Goal: Check status: Check status

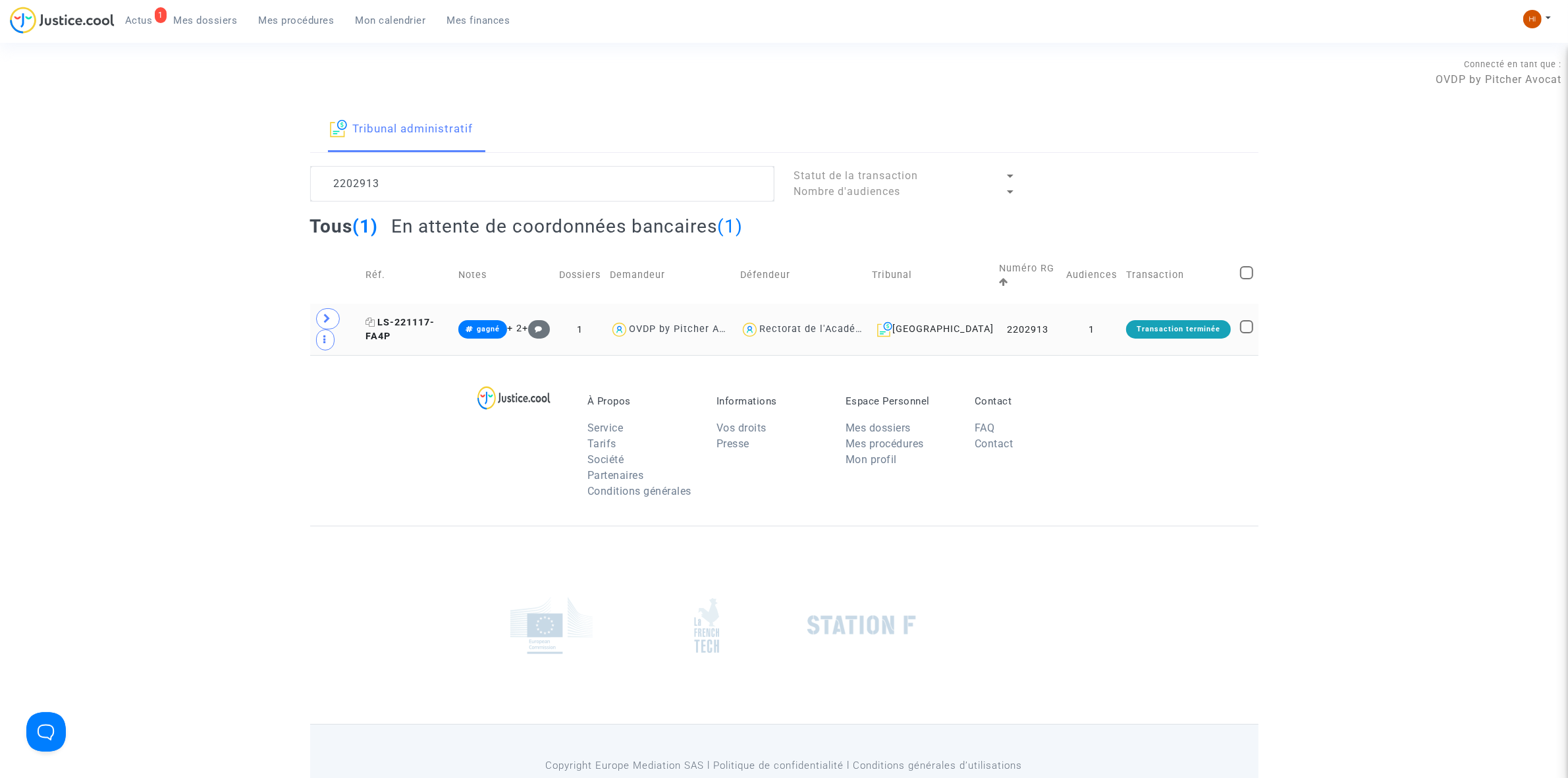
type textarea "2202913"
click at [428, 317] on span "LS-221117-FA4P" at bounding box center [400, 330] width 69 height 25
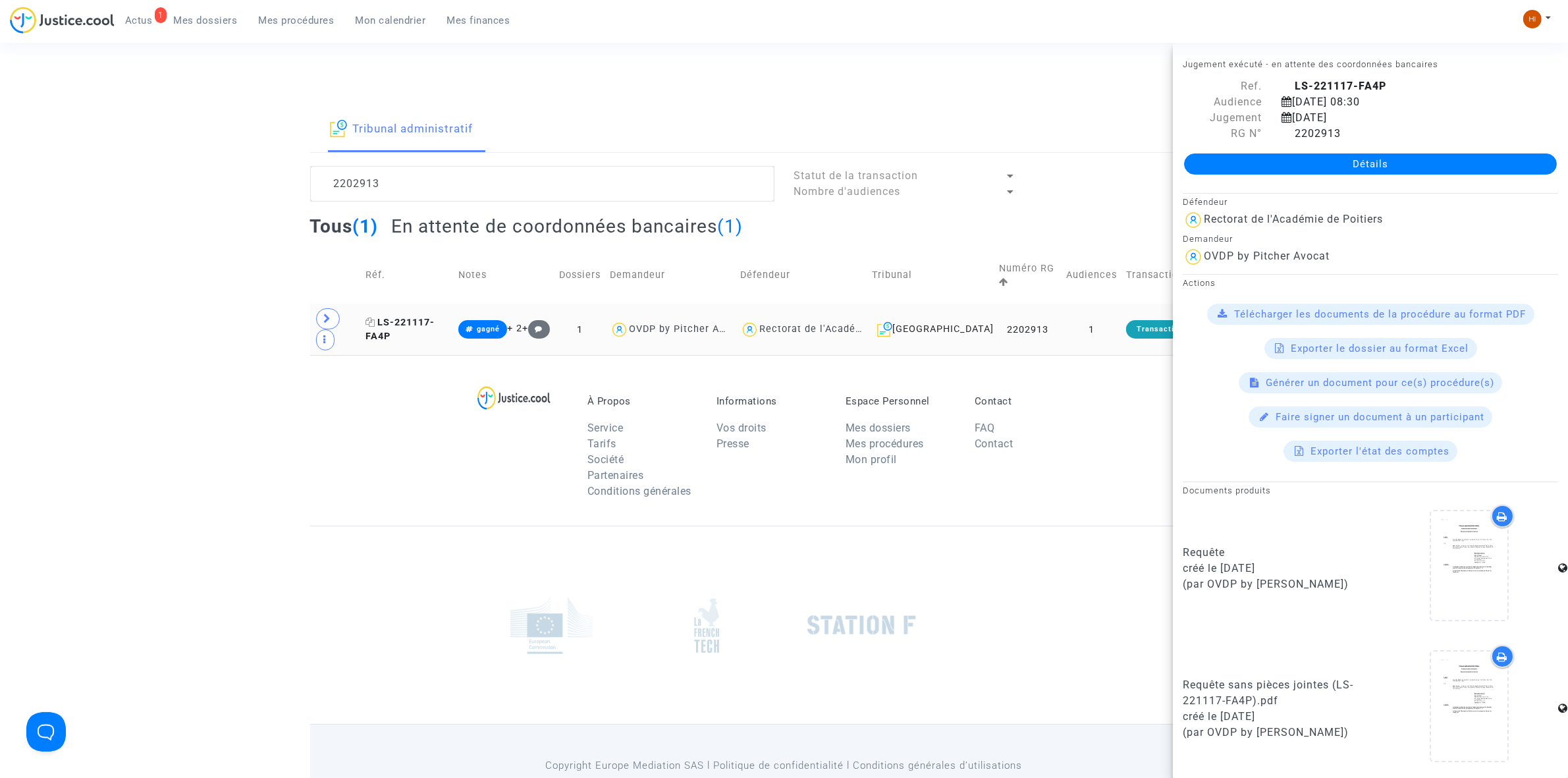
click at [419, 317] on span "LS-221117-FA4P" at bounding box center [400, 330] width 69 height 25
click at [321, 310] on span at bounding box center [328, 319] width 24 height 21
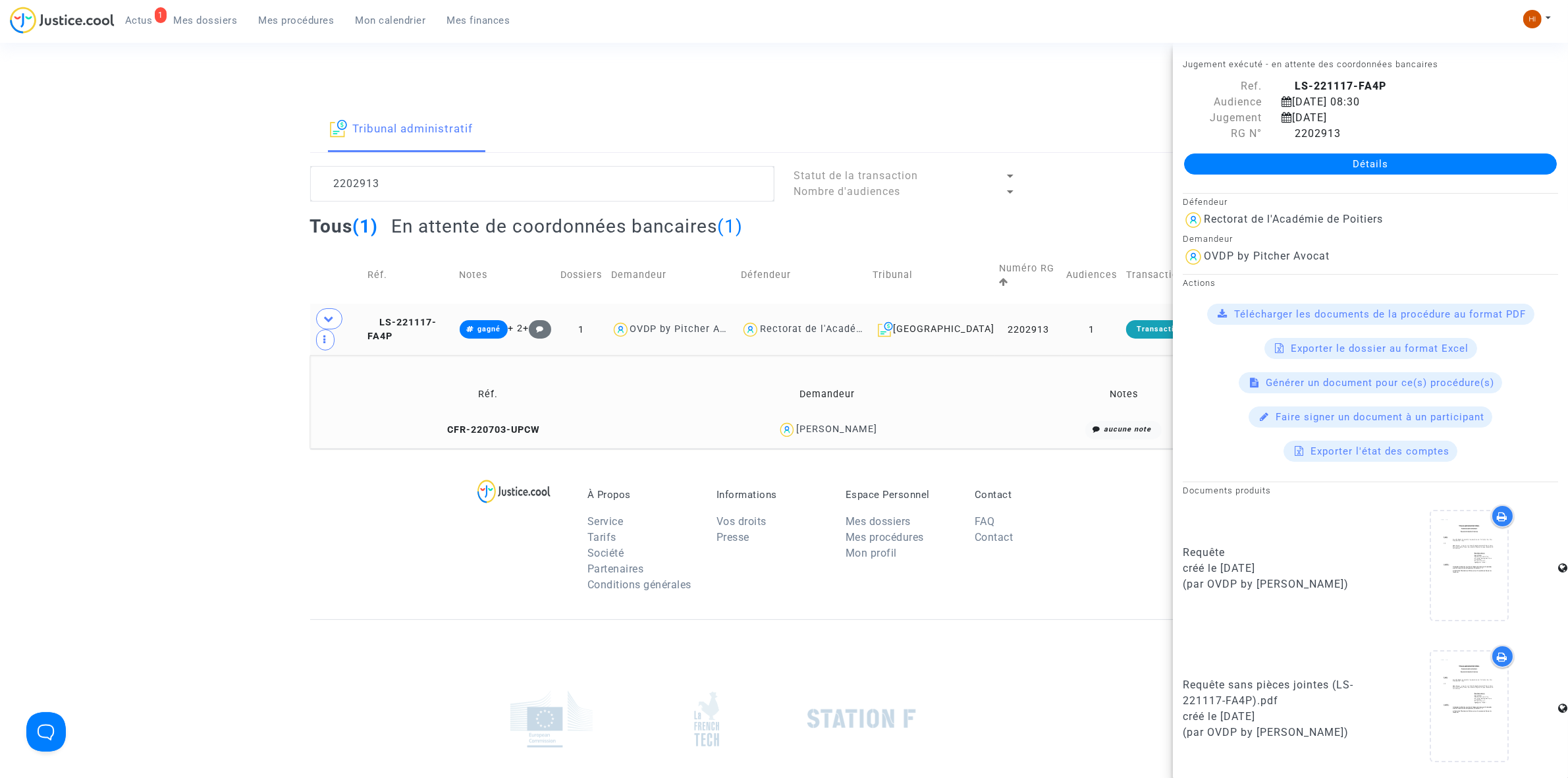
click at [917, 420] on div "[PERSON_NAME]" at bounding box center [827, 429] width 323 height 19
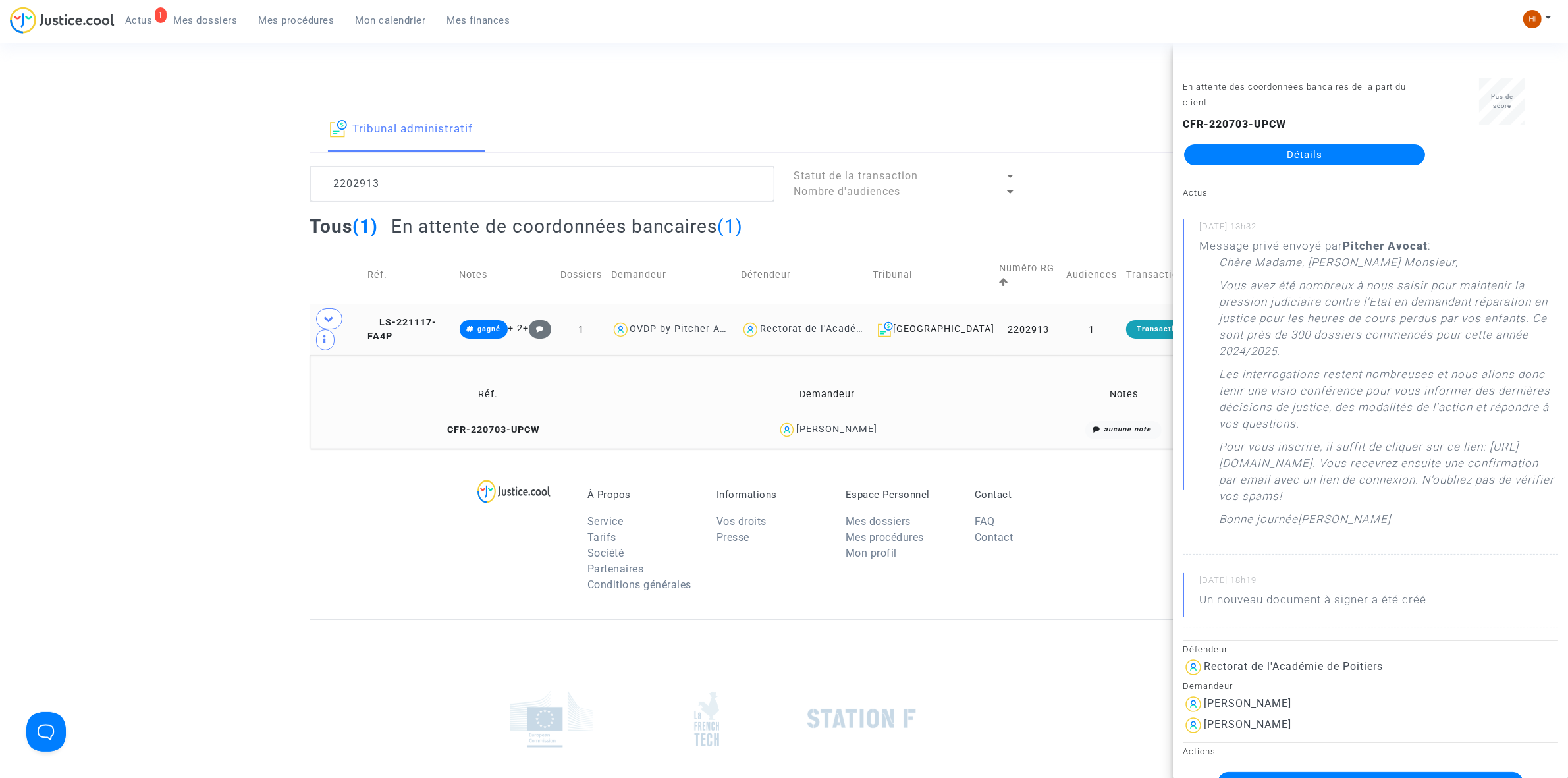
click at [455, 315] on td "LS-221117-FA4P" at bounding box center [408, 329] width 92 height 52
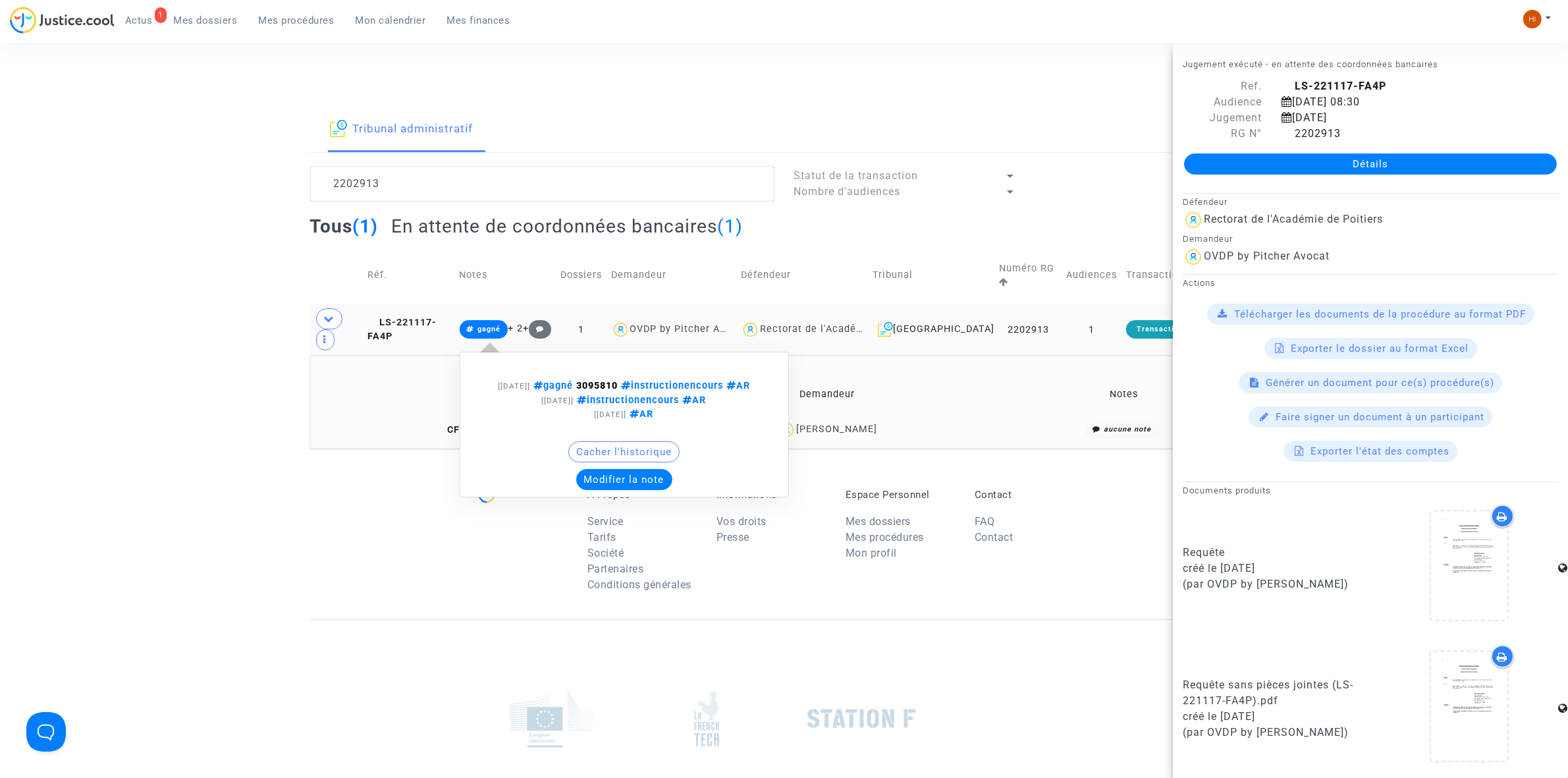
click at [502, 320] on span "gagné" at bounding box center [483, 329] width 49 height 19
click at [622, 469] on button "Modifier la note" at bounding box center [624, 480] width 96 height 21
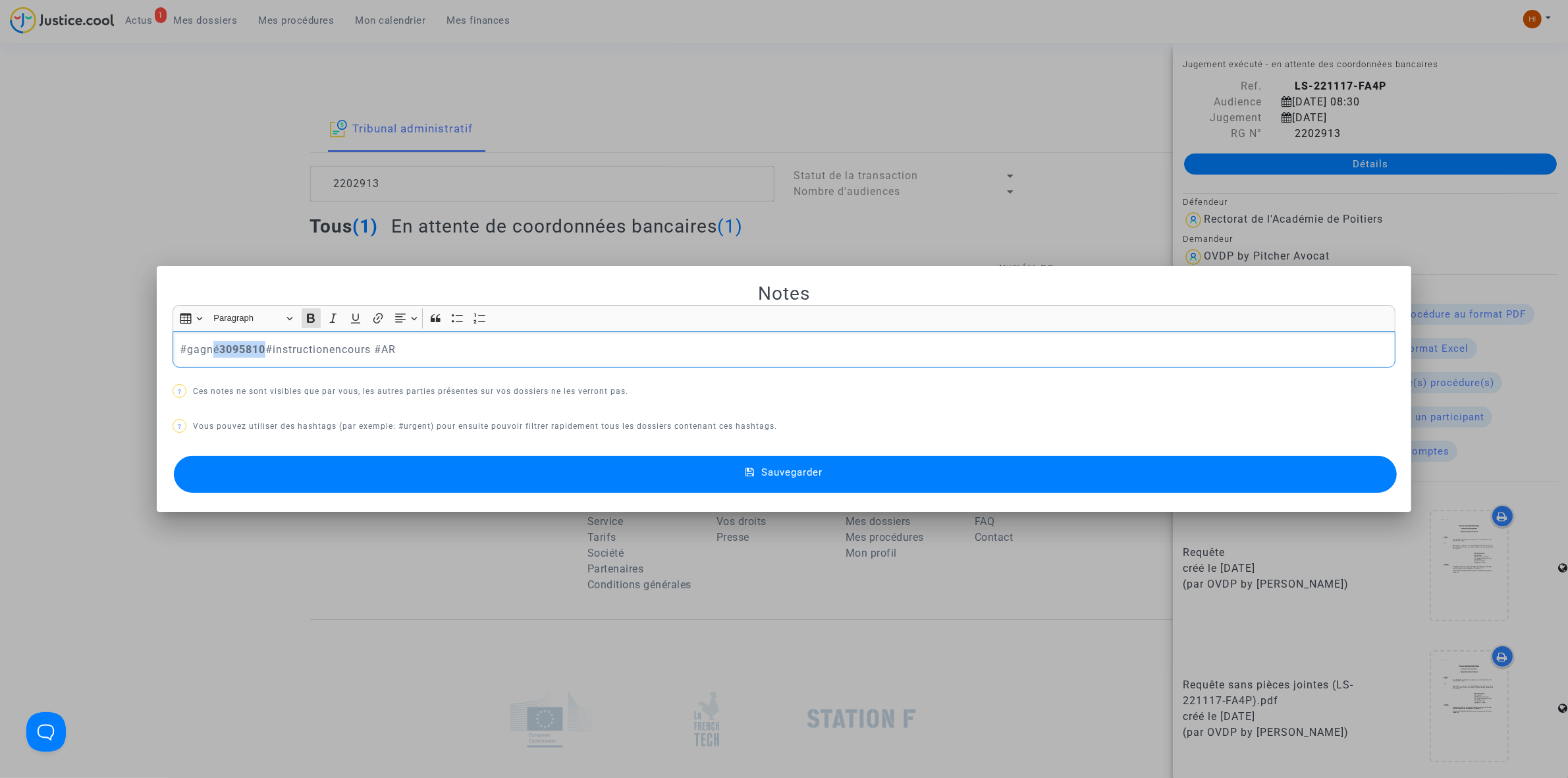
drag, startPoint x: 265, startPoint y: 351, endPoint x: 199, endPoint y: 250, distance: 120.7
click at [208, 336] on div "#gagné 3095810 #instructionencours #AR" at bounding box center [784, 349] width 1223 height 37
click at [203, 226] on div at bounding box center [784, 389] width 1568 height 778
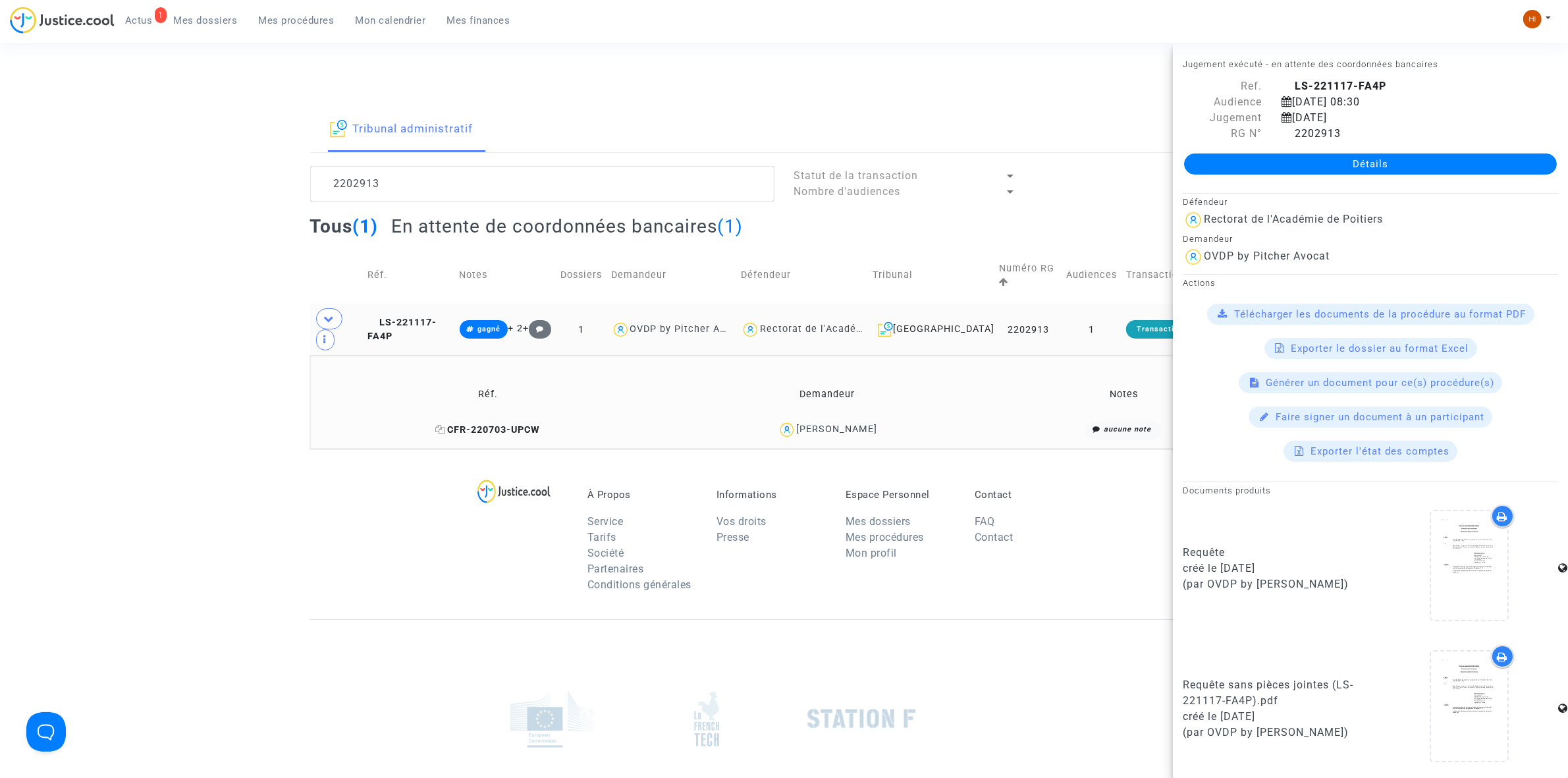
click at [474, 424] on span "CFR-220703-UPCW" at bounding box center [488, 429] width 105 height 11
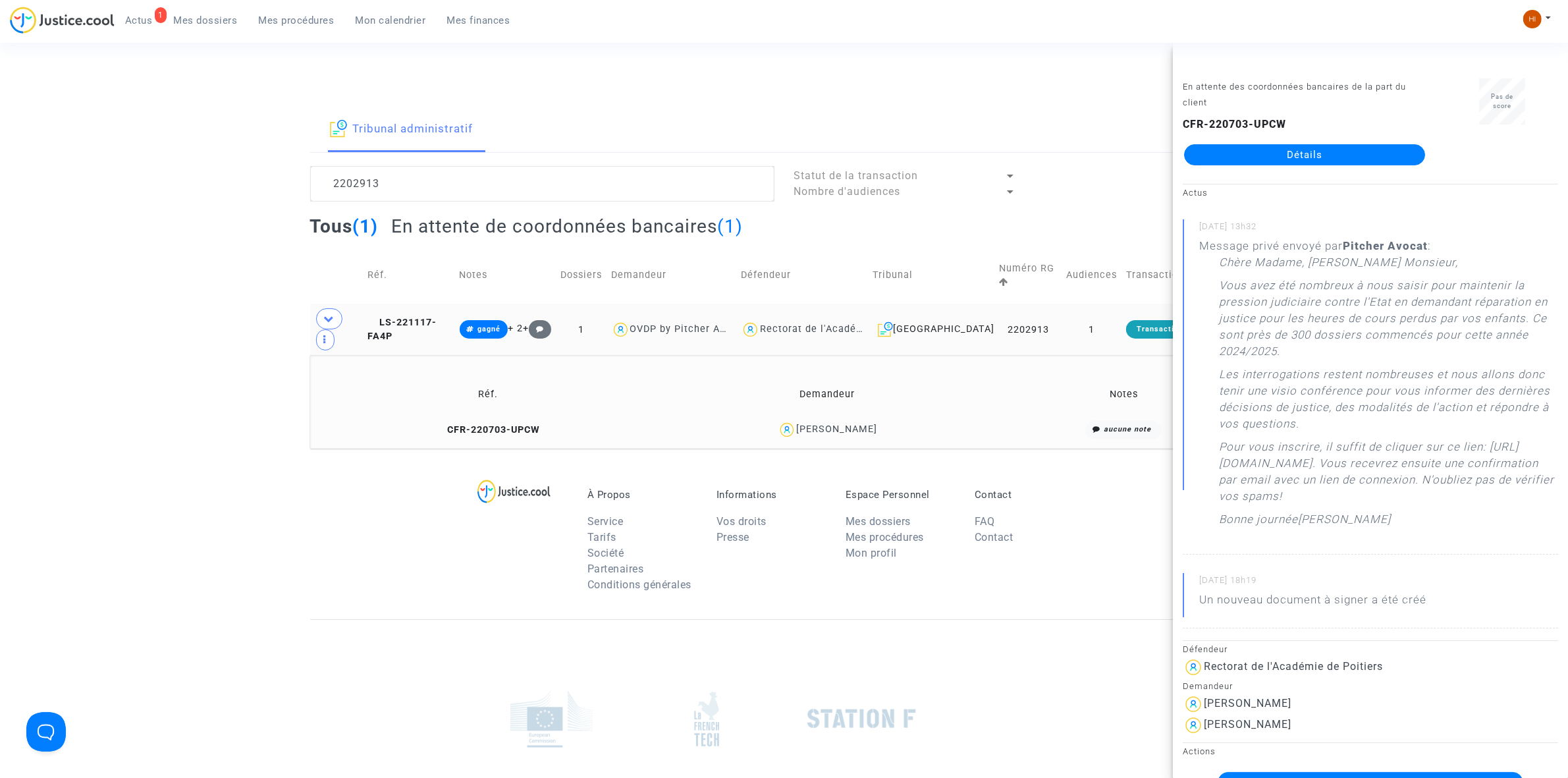
click at [510, 415] on td "CFR-220703-UPCW" at bounding box center [488, 429] width 347 height 28
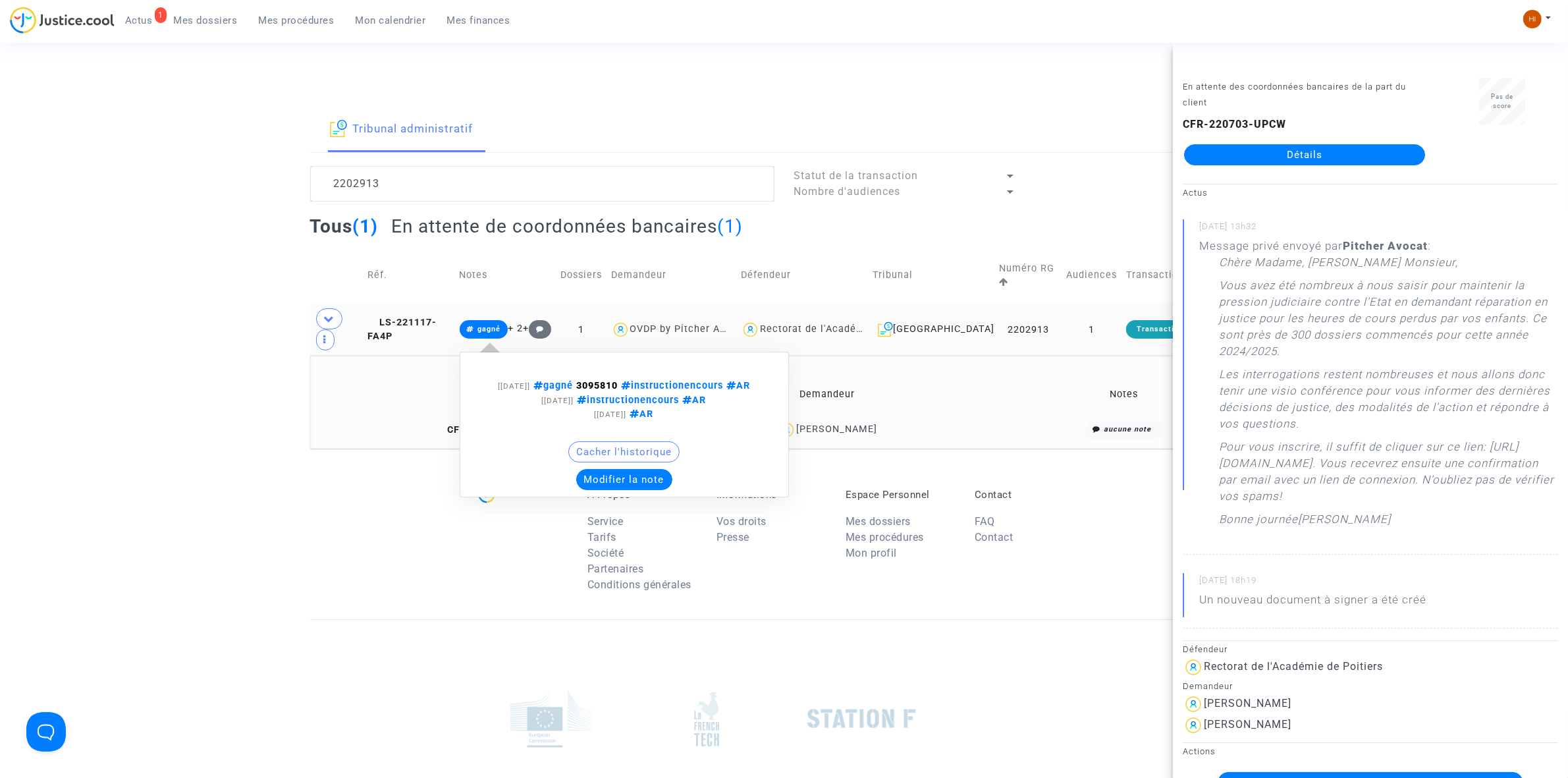
click at [508, 320] on span "gagné" at bounding box center [483, 329] width 49 height 19
click at [660, 469] on button "Modifier la note" at bounding box center [624, 480] width 96 height 21
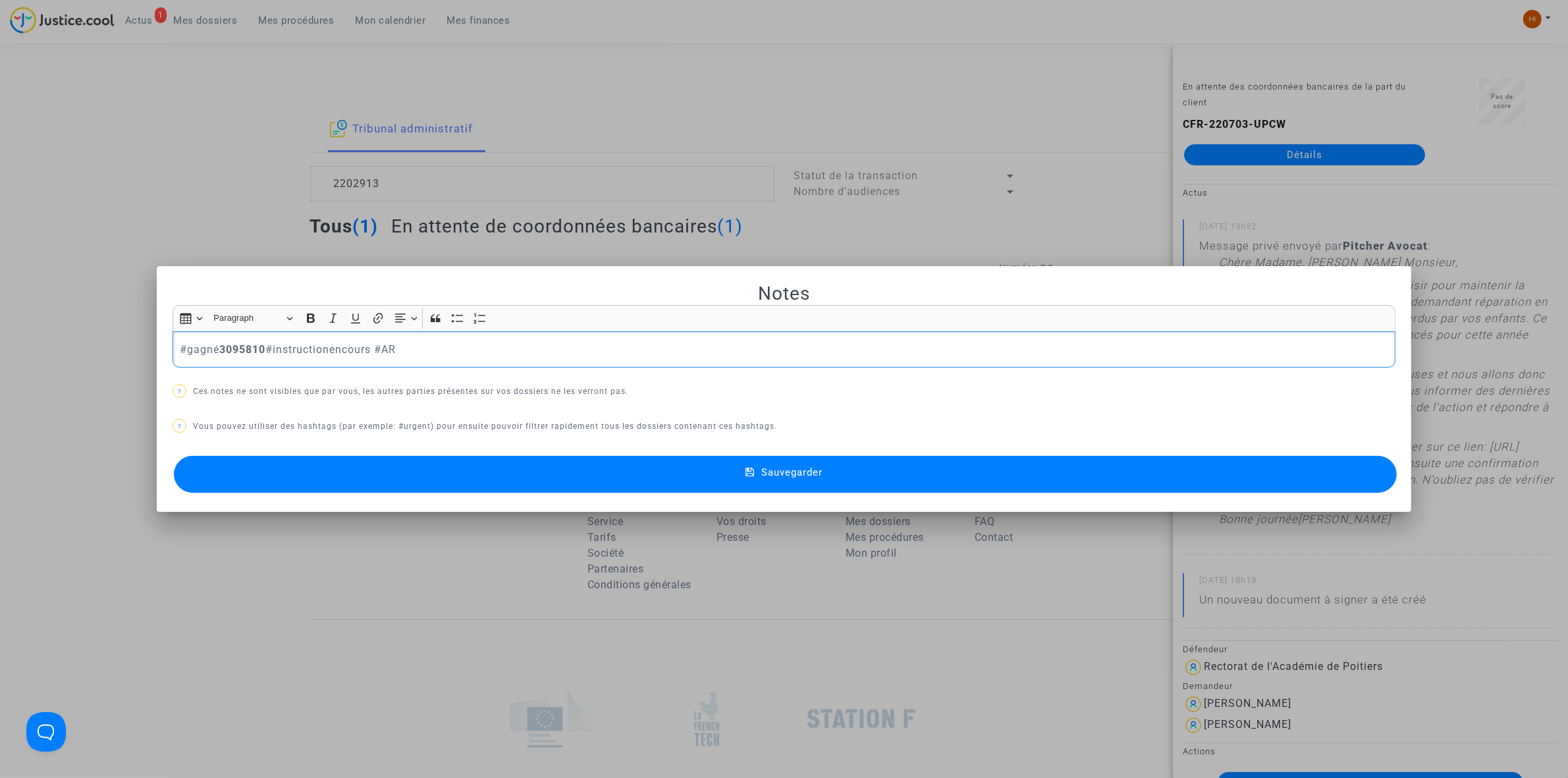
drag, startPoint x: 268, startPoint y: 350, endPoint x: 214, endPoint y: 345, distance: 54.2
click at [214, 345] on p "#gagné 3095810 #instructionencours #AR" at bounding box center [784, 349] width 1209 height 16
copy p "3095810"
click at [225, 172] on div at bounding box center [784, 389] width 1568 height 778
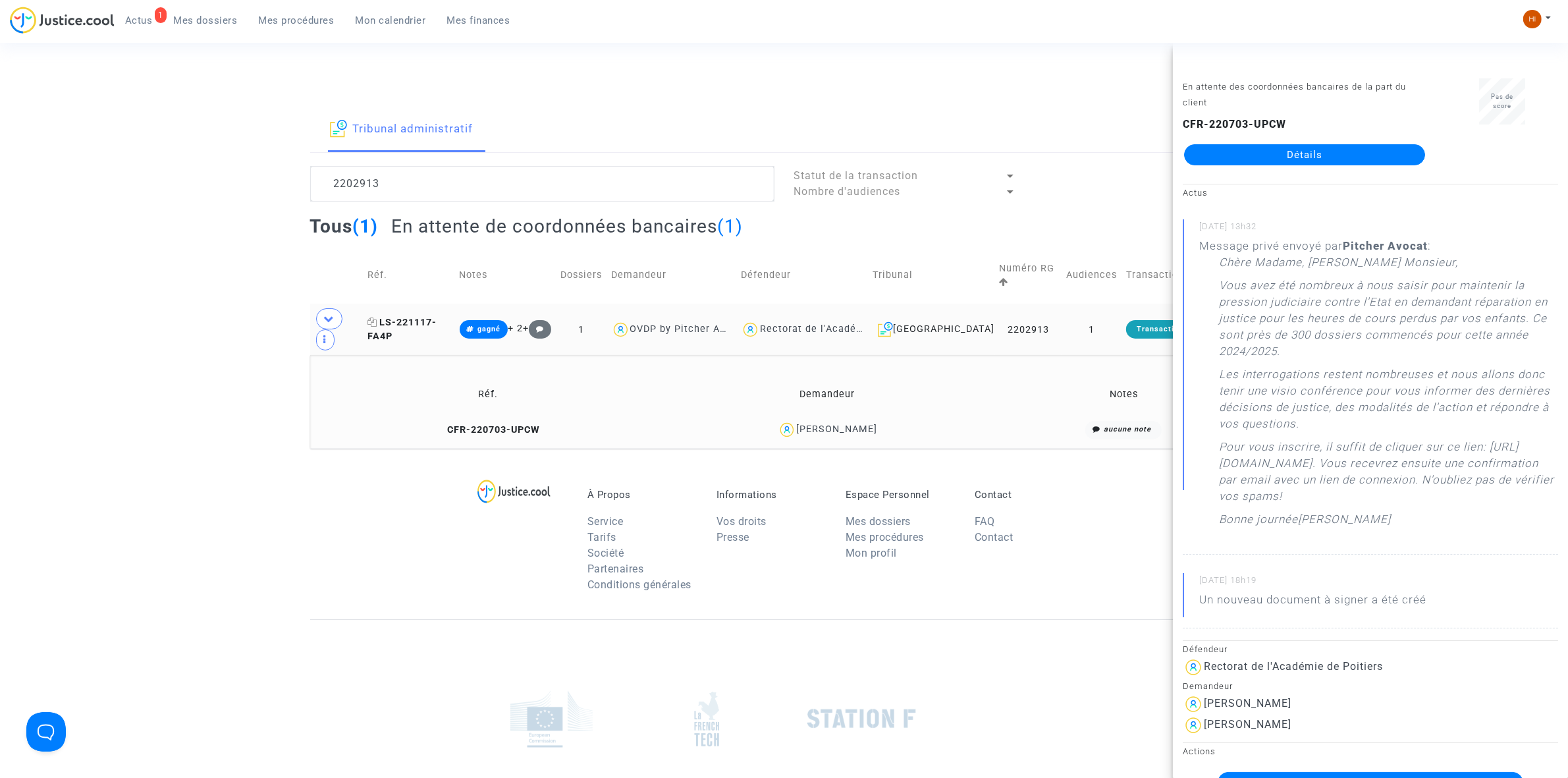
click at [426, 317] on span "LS-221117-FA4P" at bounding box center [402, 330] width 69 height 25
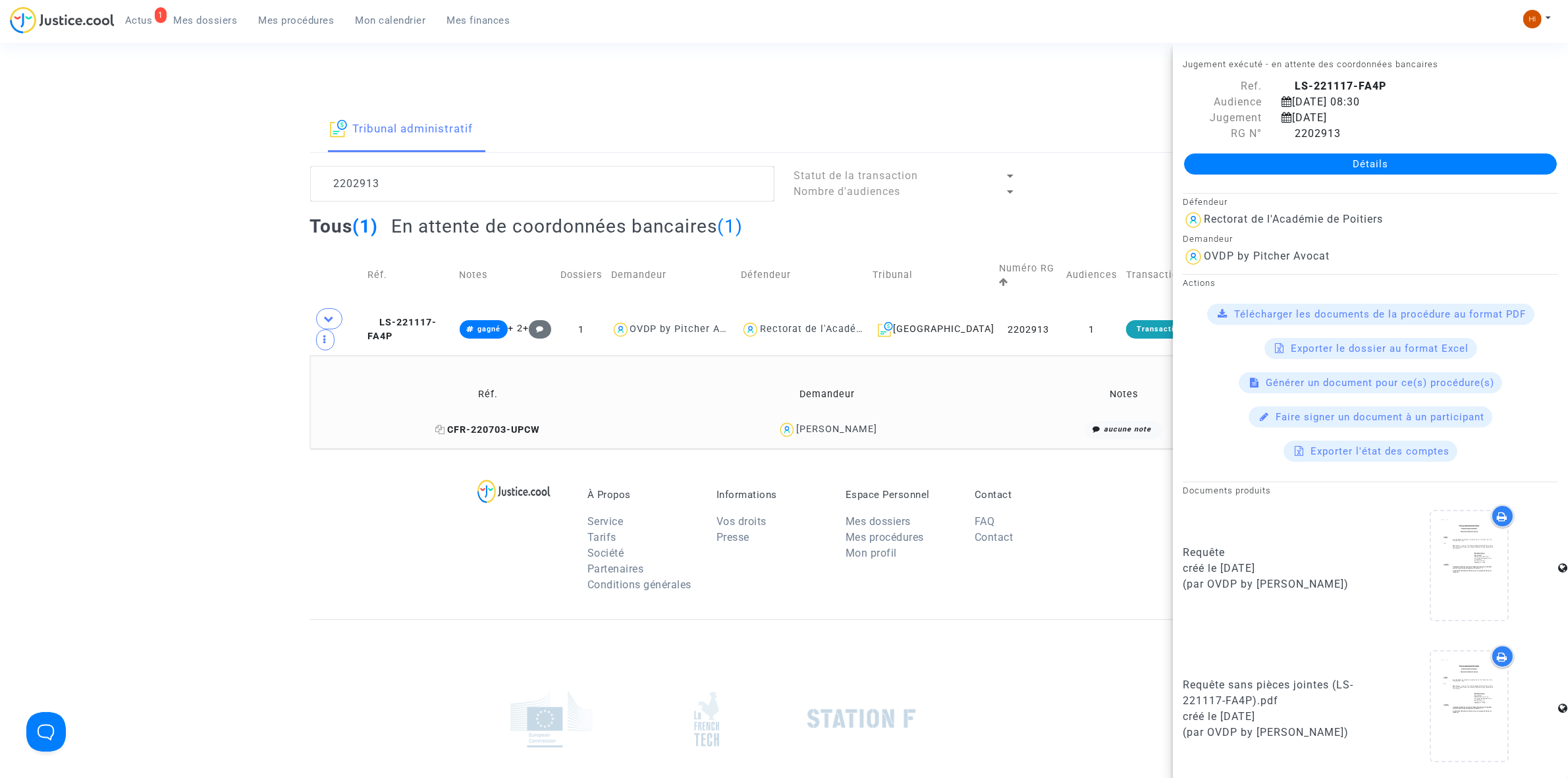
click at [522, 424] on span "CFR-220703-UPCW" at bounding box center [488, 429] width 105 height 11
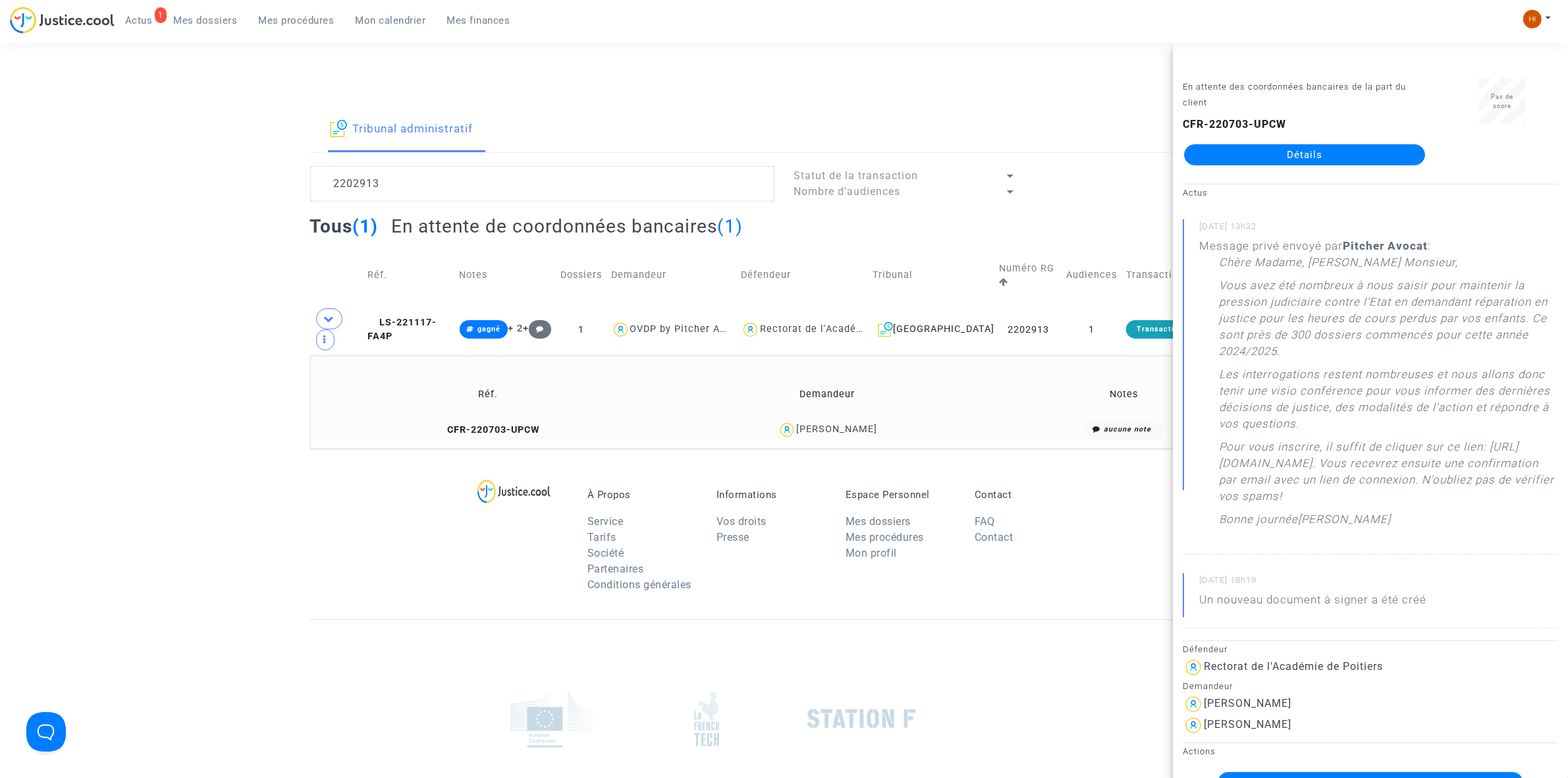
click at [1240, 153] on link "Détails" at bounding box center [1305, 154] width 241 height 21
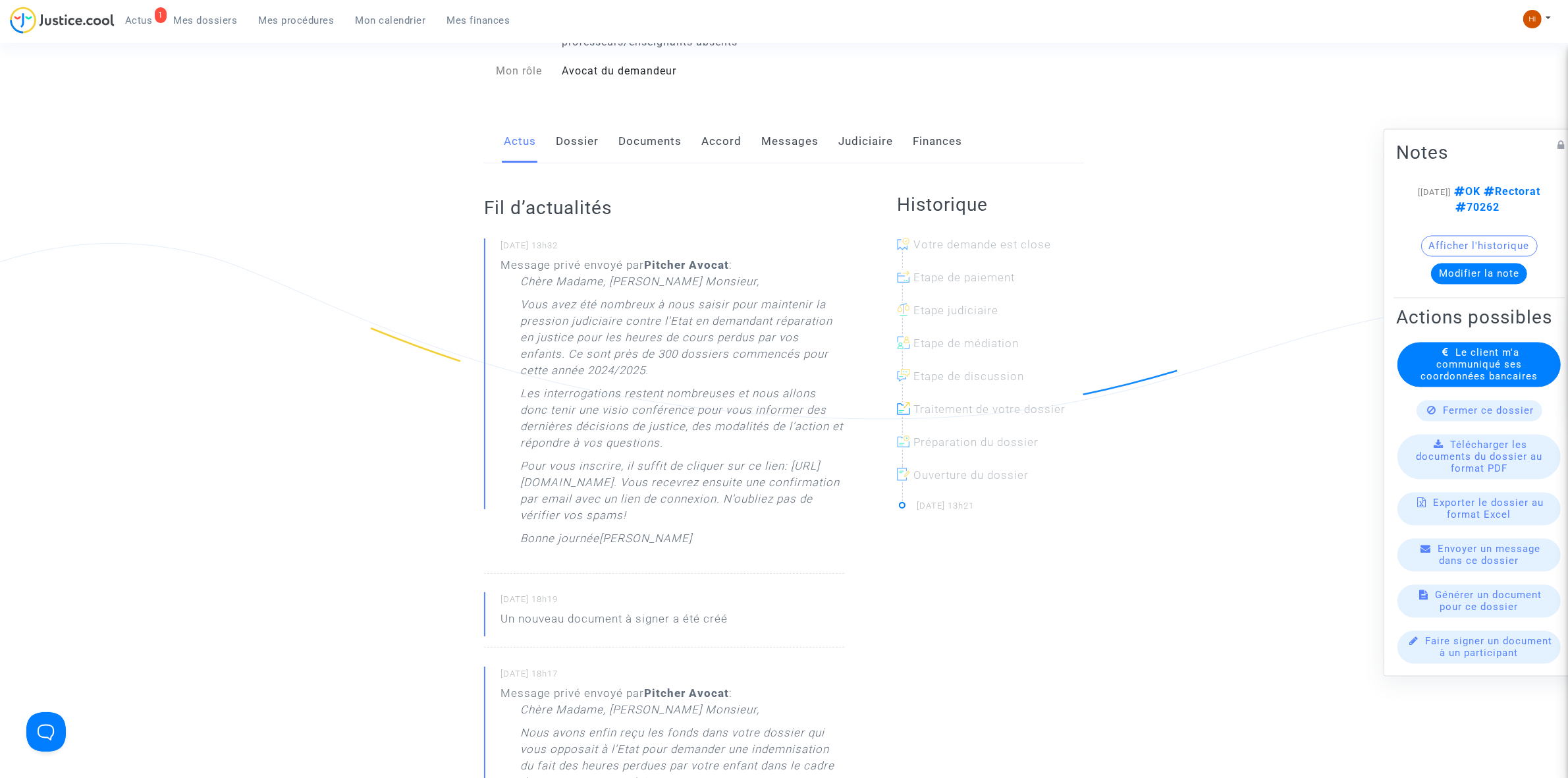
scroll to position [82, 0]
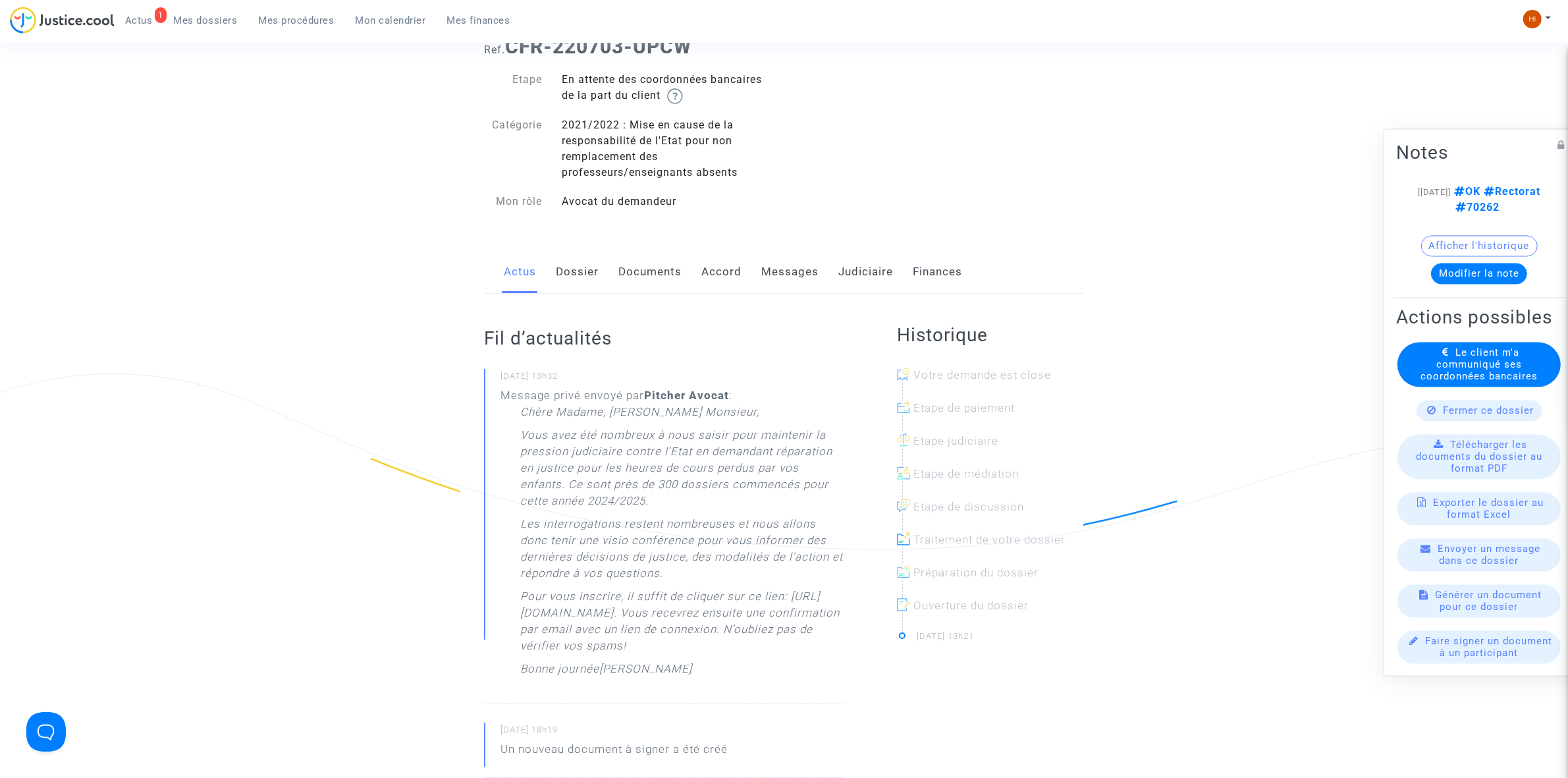
click at [666, 274] on link "Documents" at bounding box center [650, 272] width 63 height 43
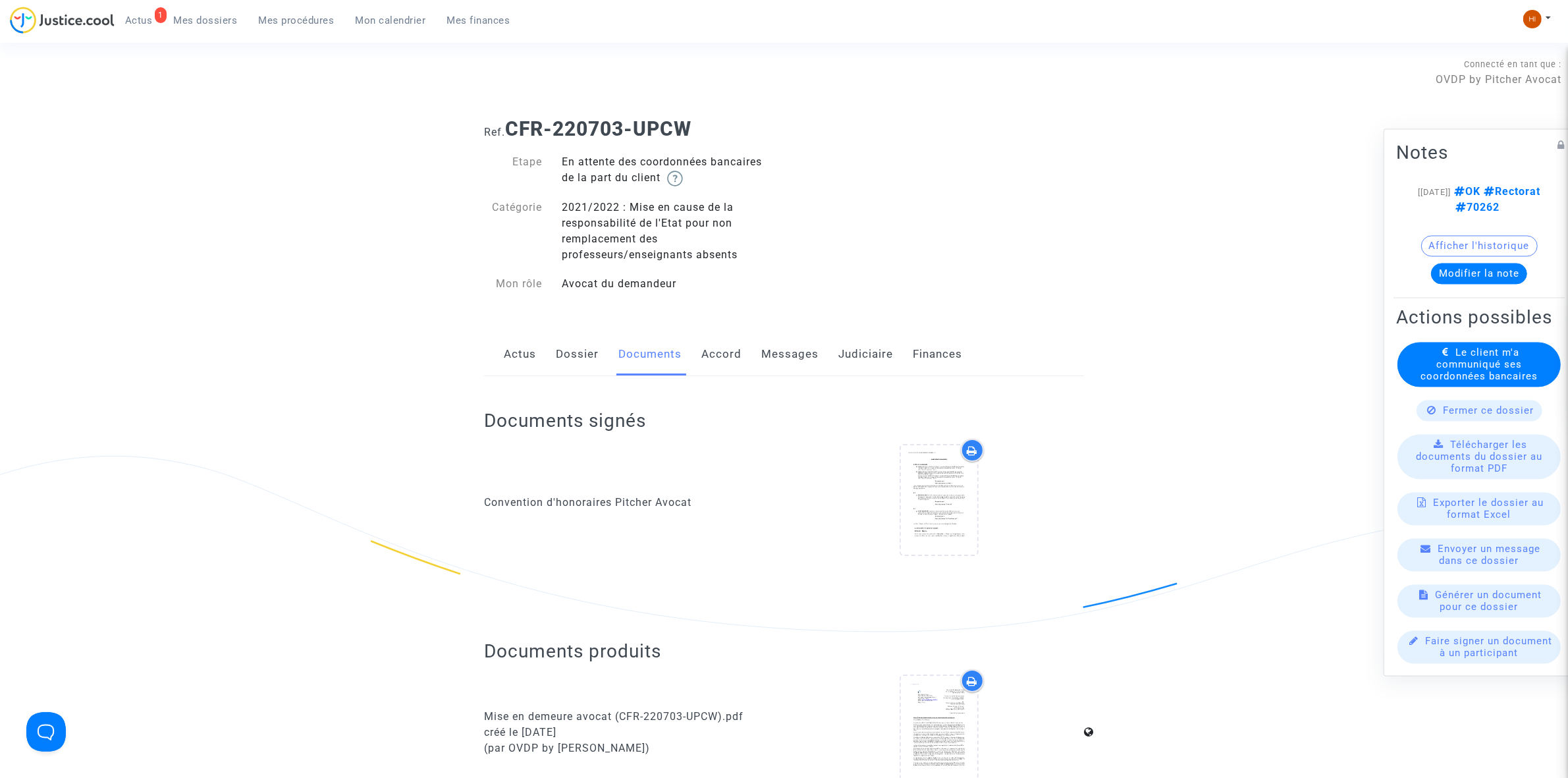
click at [579, 356] on link "Dossier" at bounding box center [577, 355] width 43 height 43
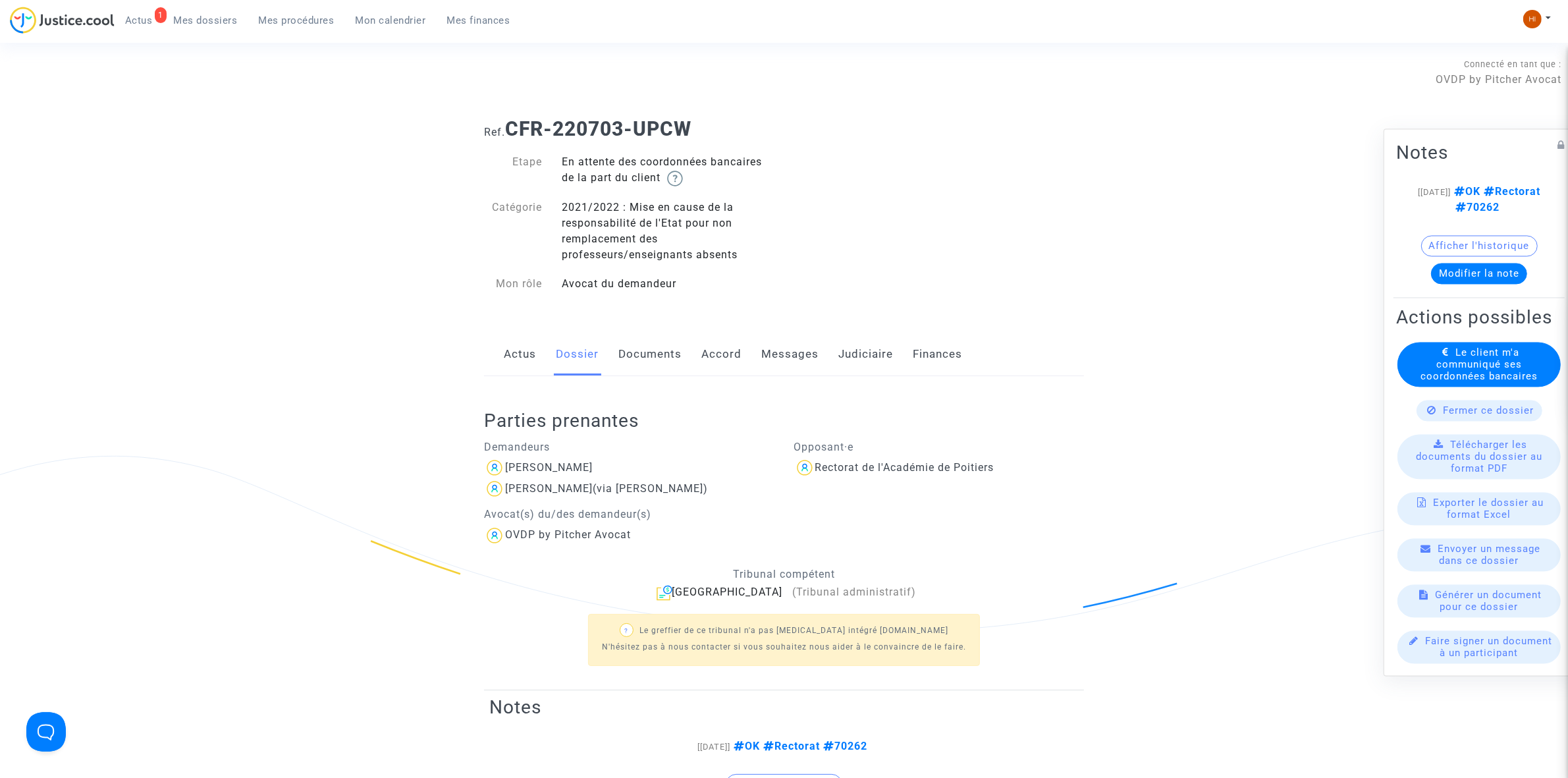
click at [649, 356] on link "Documents" at bounding box center [650, 355] width 63 height 43
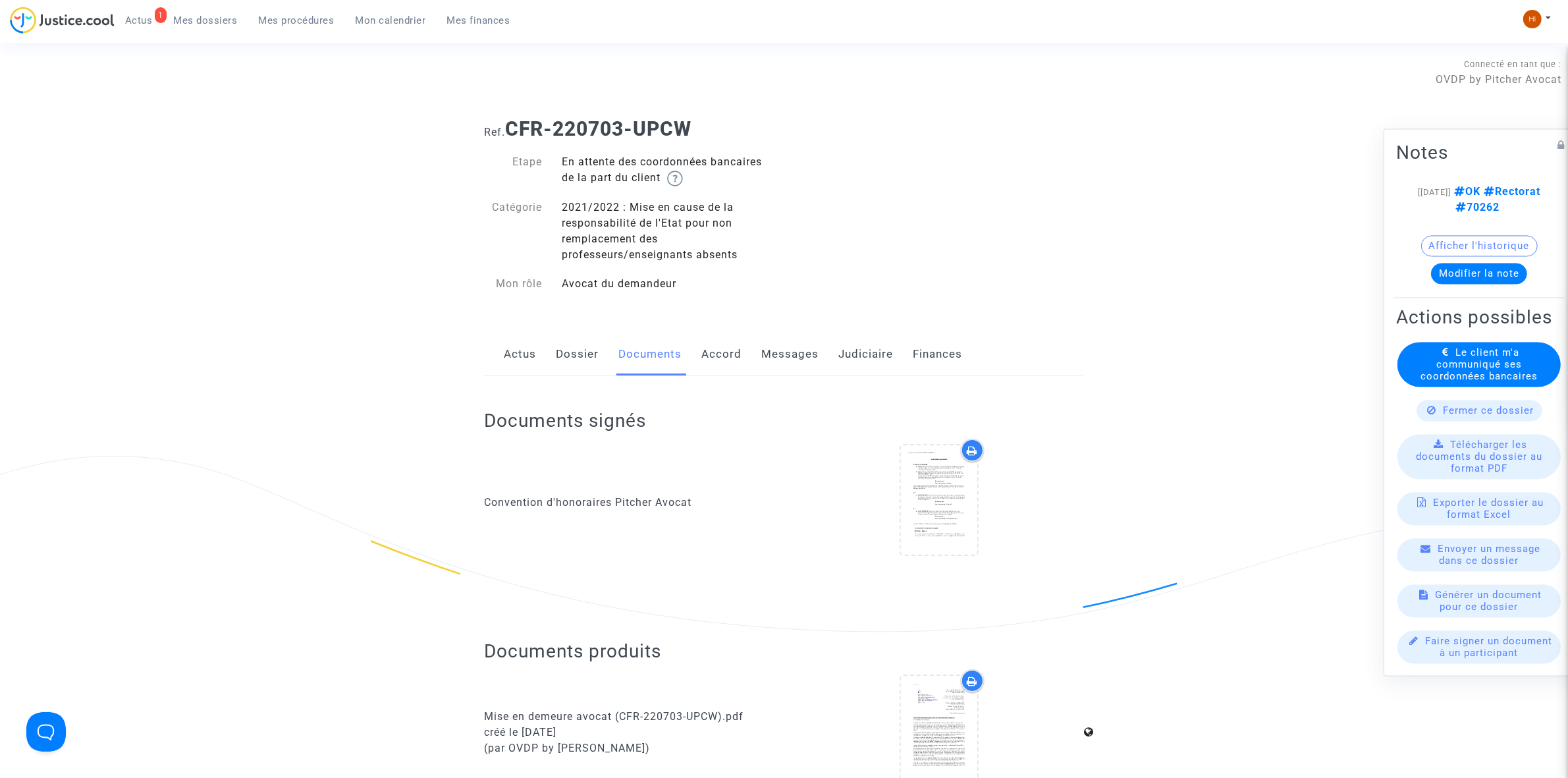
click at [563, 343] on link "Dossier" at bounding box center [577, 355] width 43 height 43
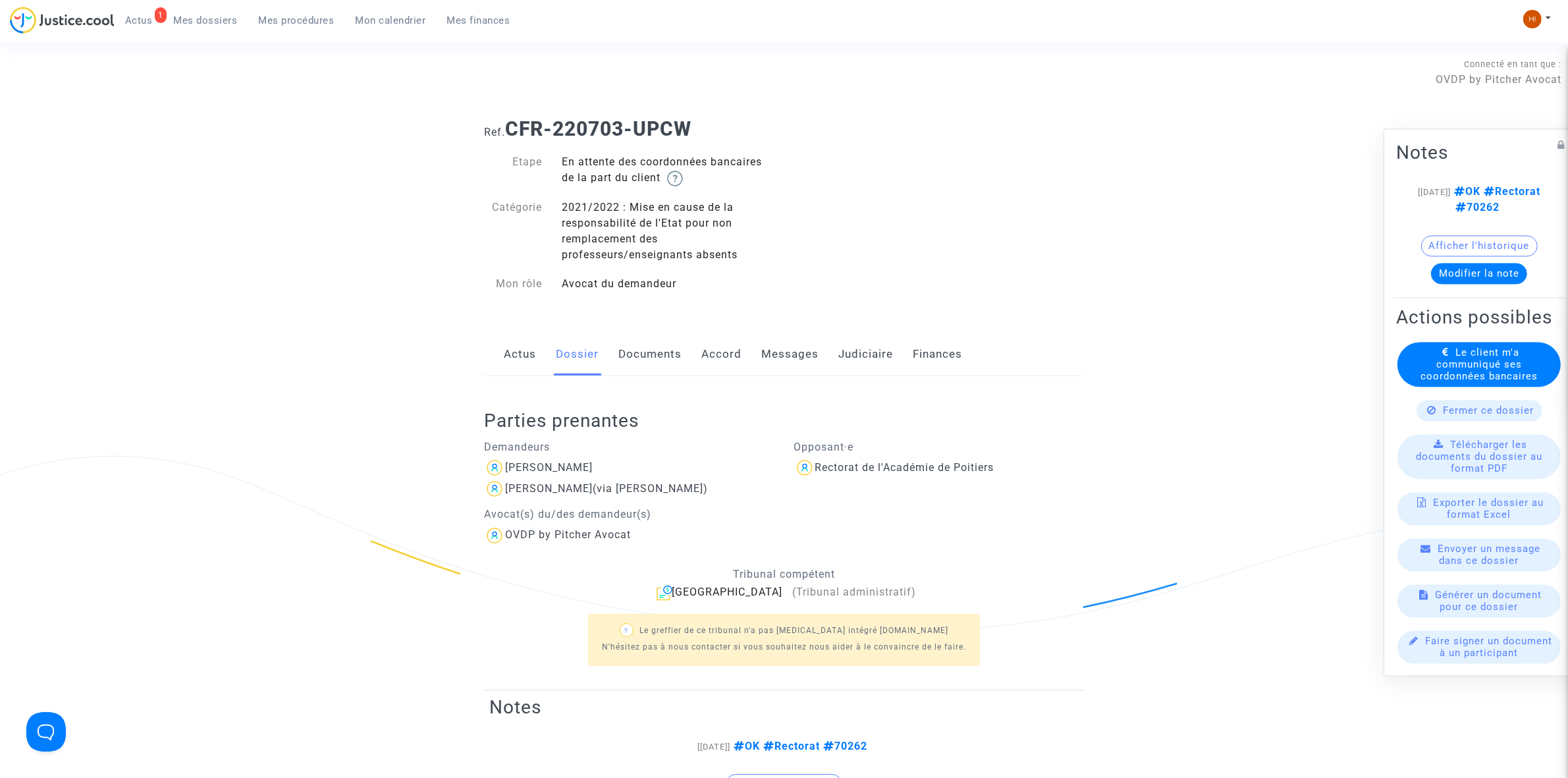
click at [522, 352] on link "Actus" at bounding box center [519, 355] width 32 height 43
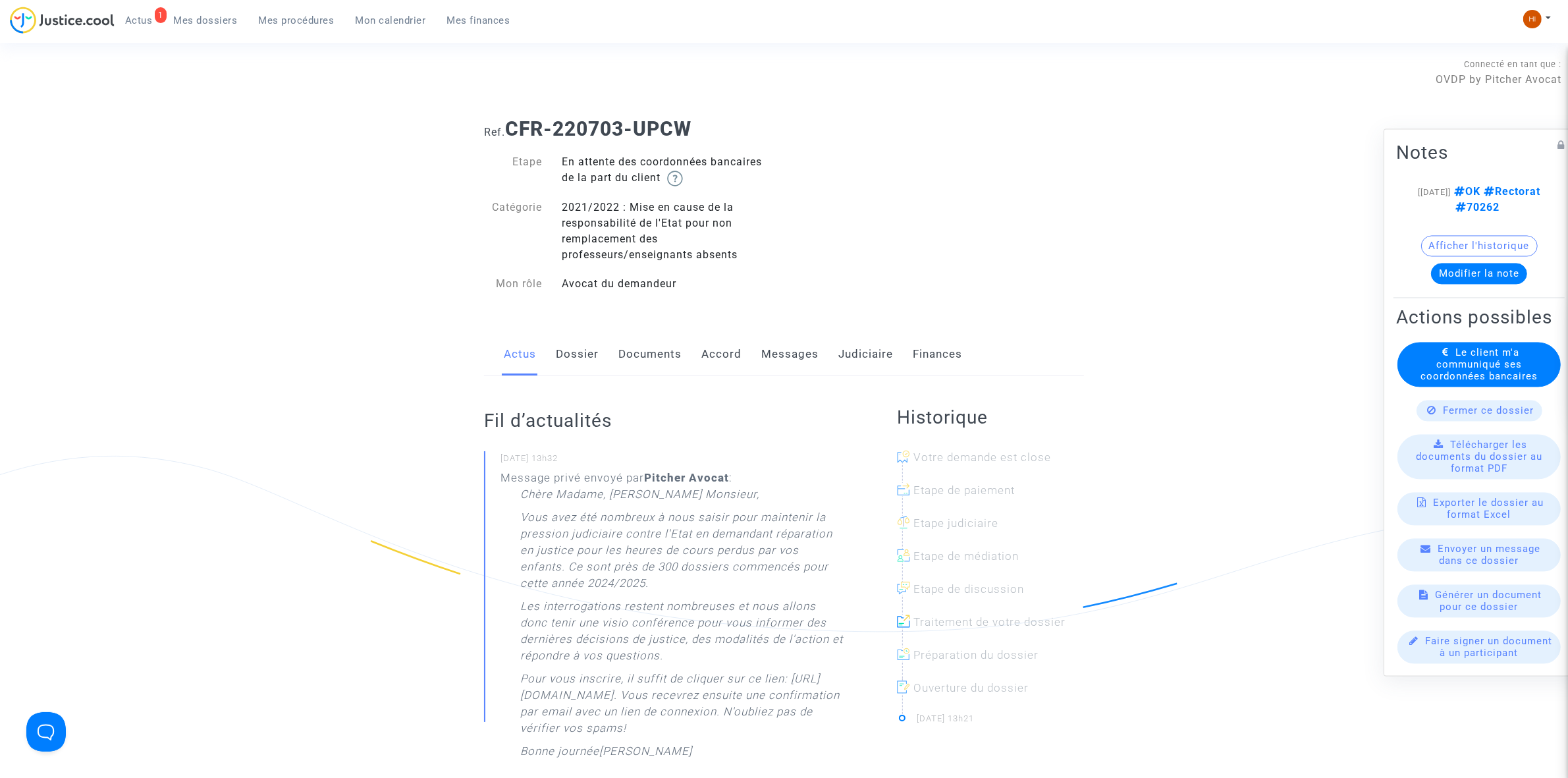
click at [579, 359] on link "Dossier" at bounding box center [577, 355] width 43 height 43
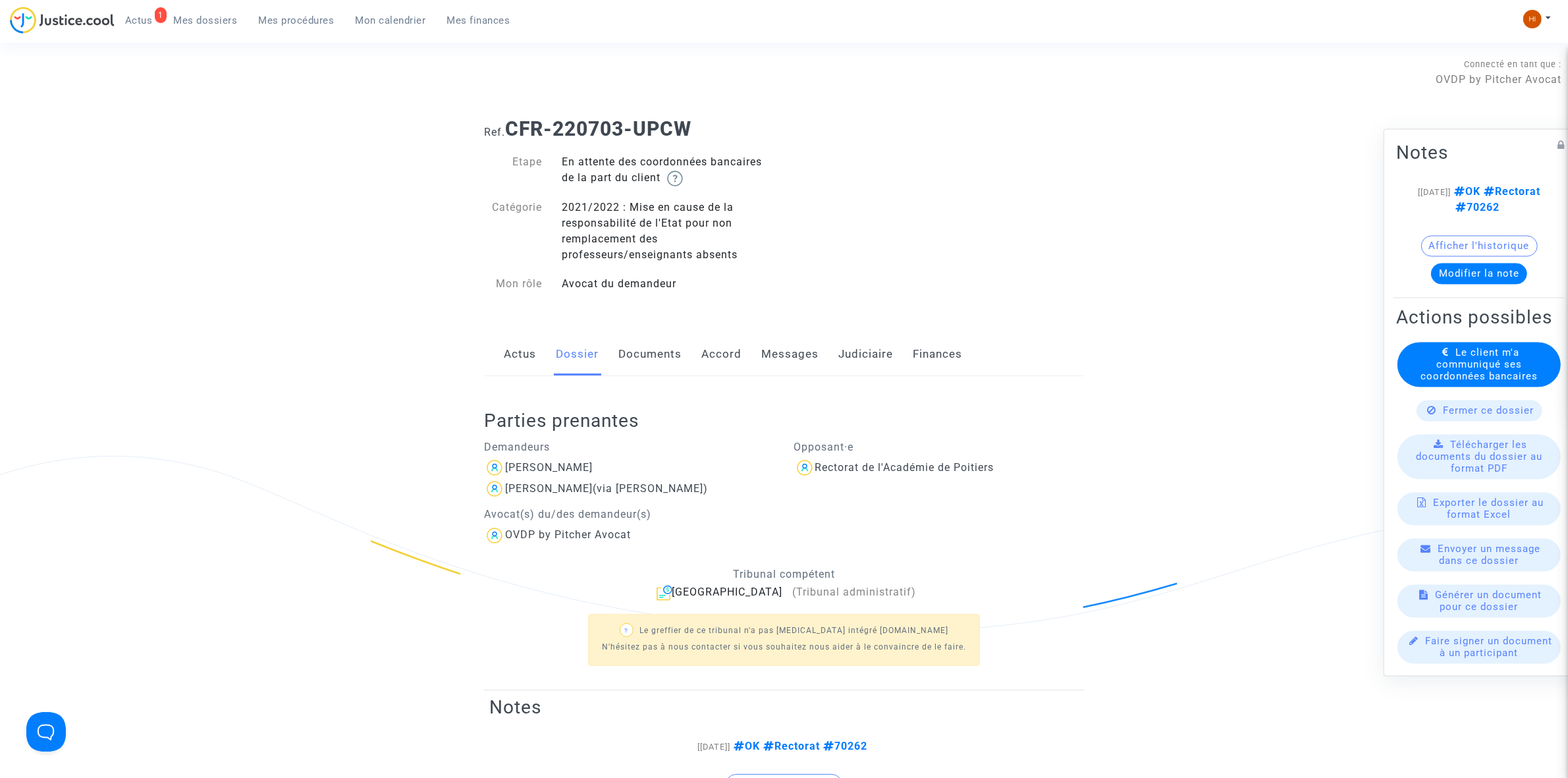
click at [624, 358] on link "Documents" at bounding box center [650, 355] width 63 height 43
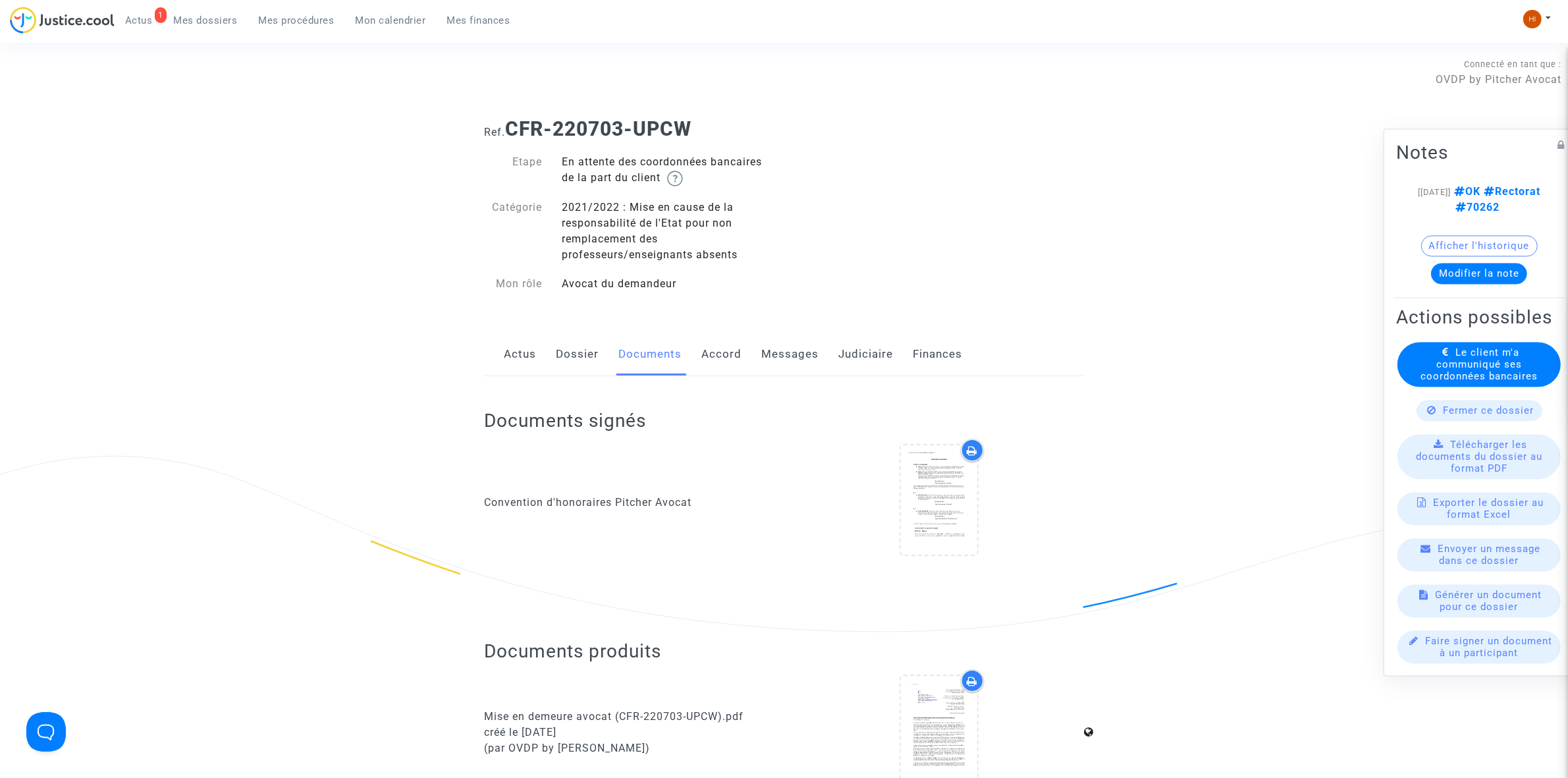
click at [564, 358] on link "Dossier" at bounding box center [577, 355] width 43 height 43
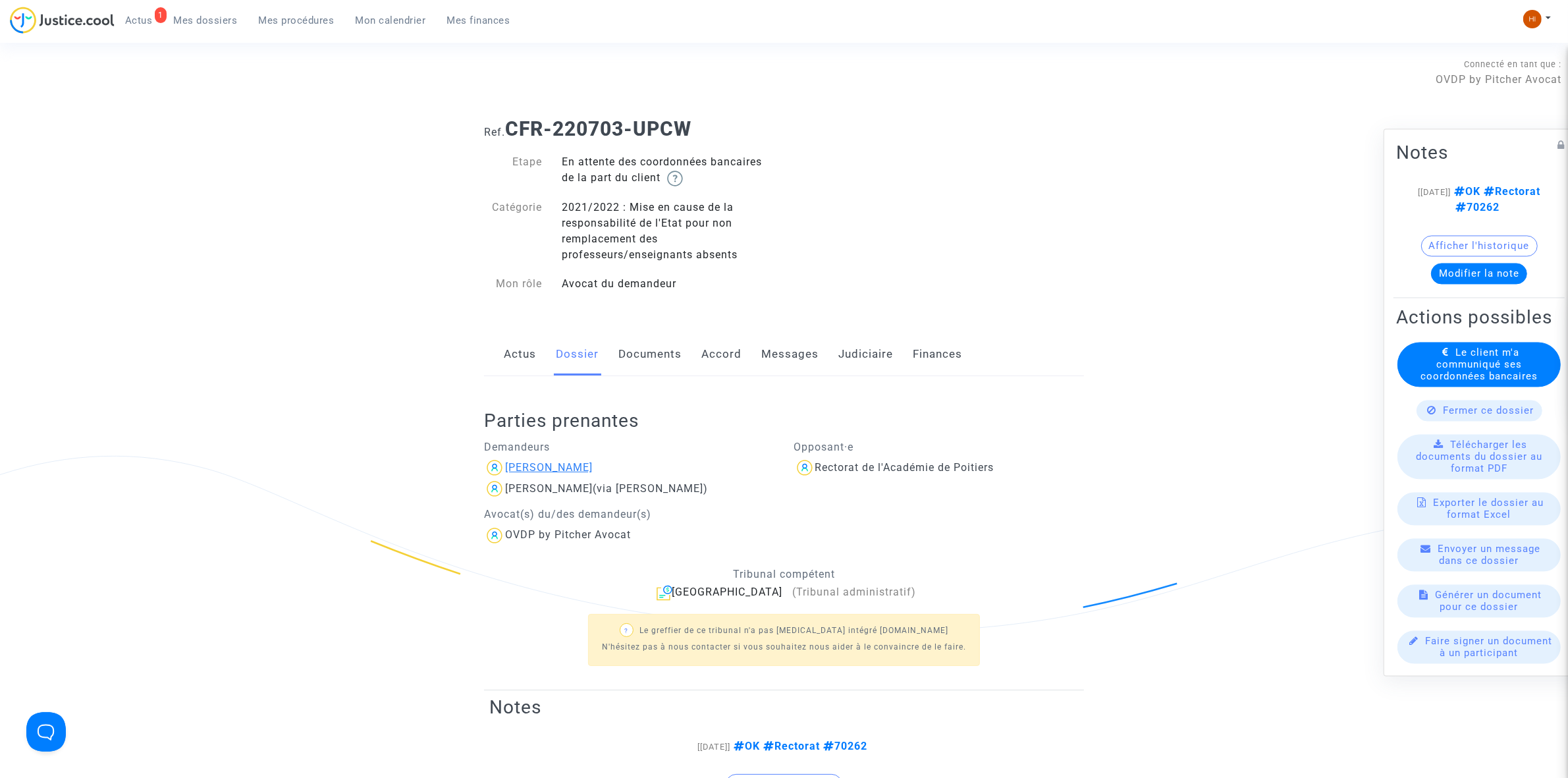
click at [524, 466] on div "[PERSON_NAME]" at bounding box center [549, 467] width 88 height 13
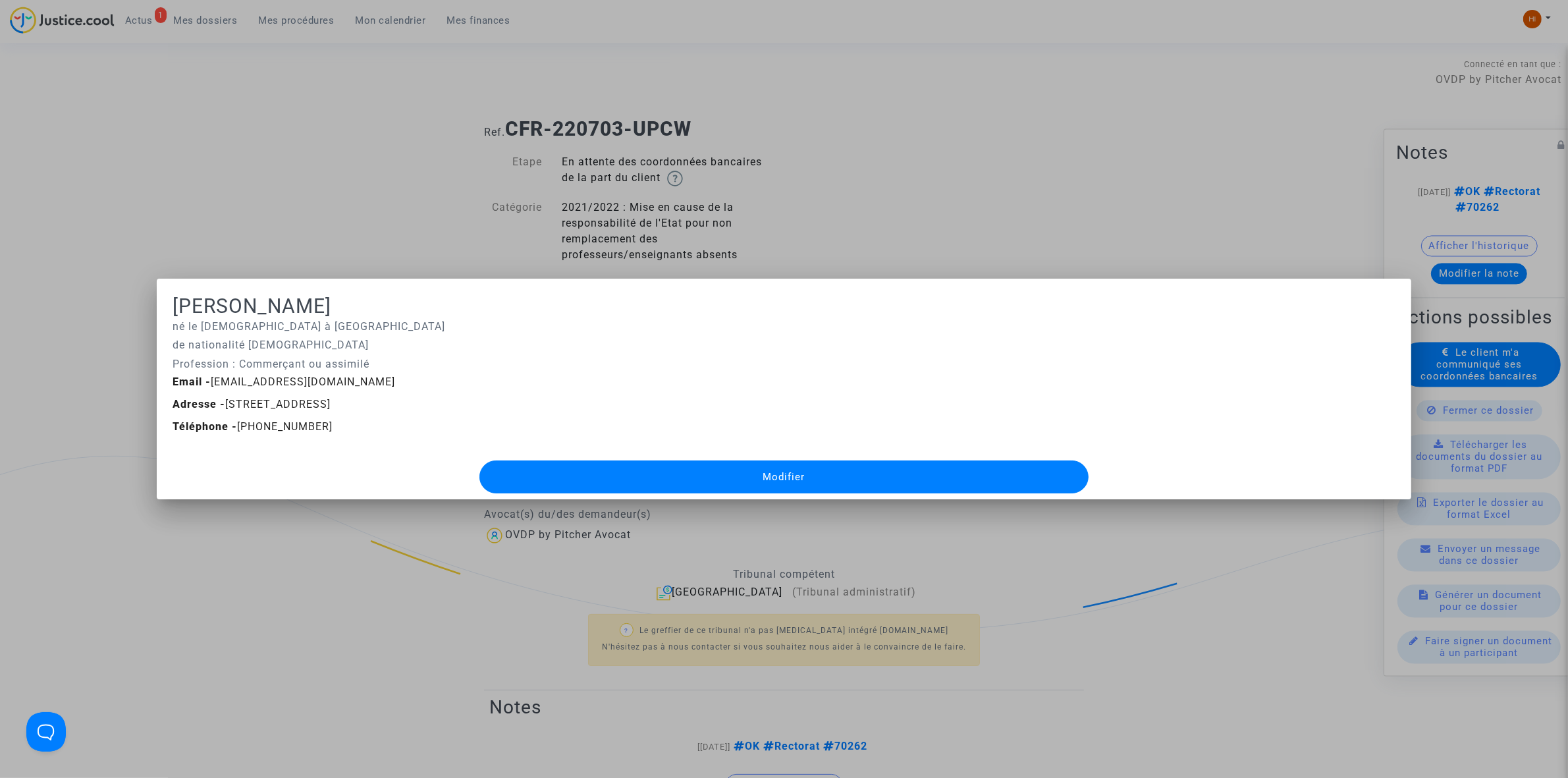
click at [346, 254] on div at bounding box center [784, 389] width 1568 height 778
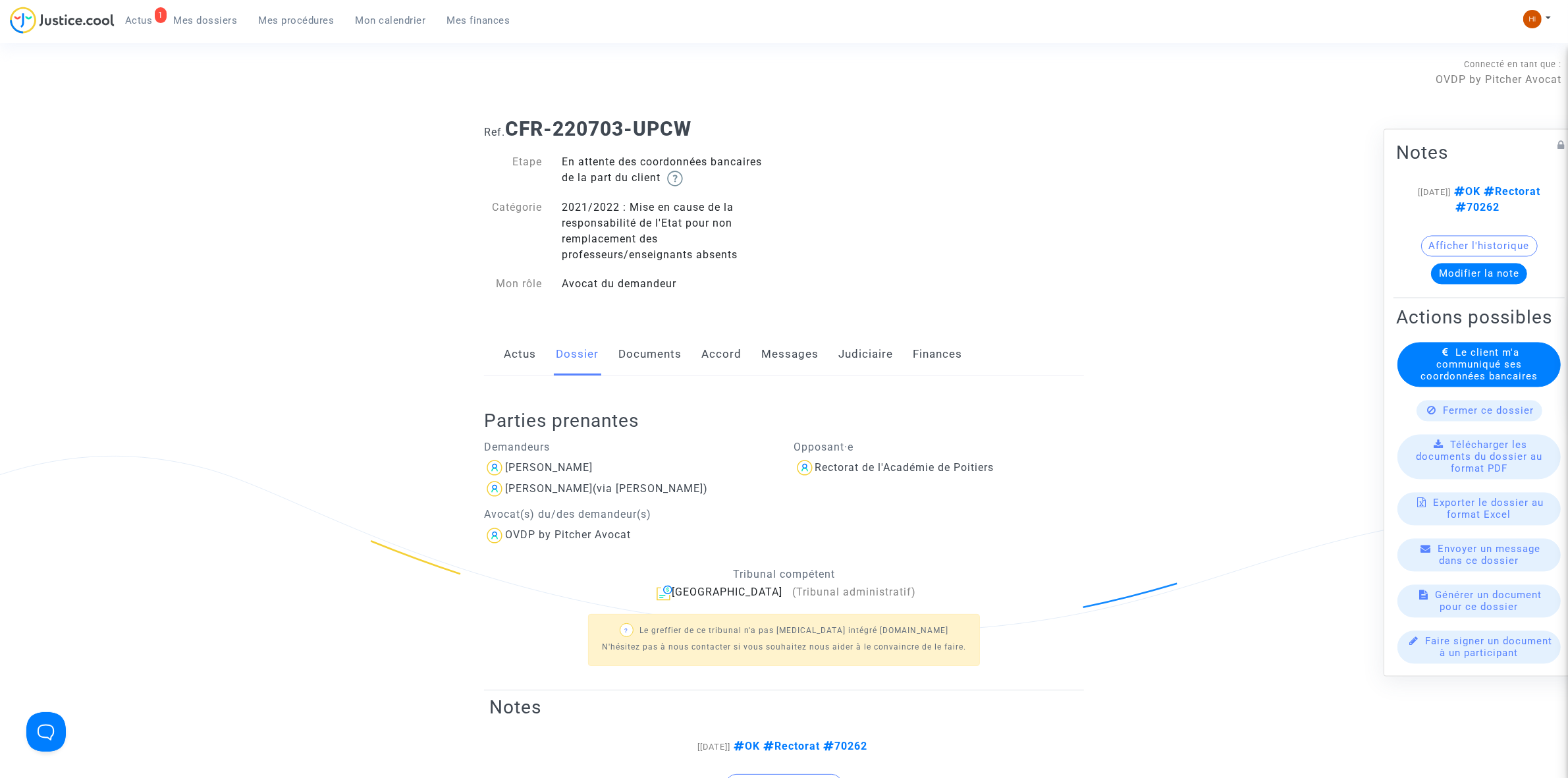
click at [855, 348] on link "Judiciaire" at bounding box center [866, 355] width 55 height 43
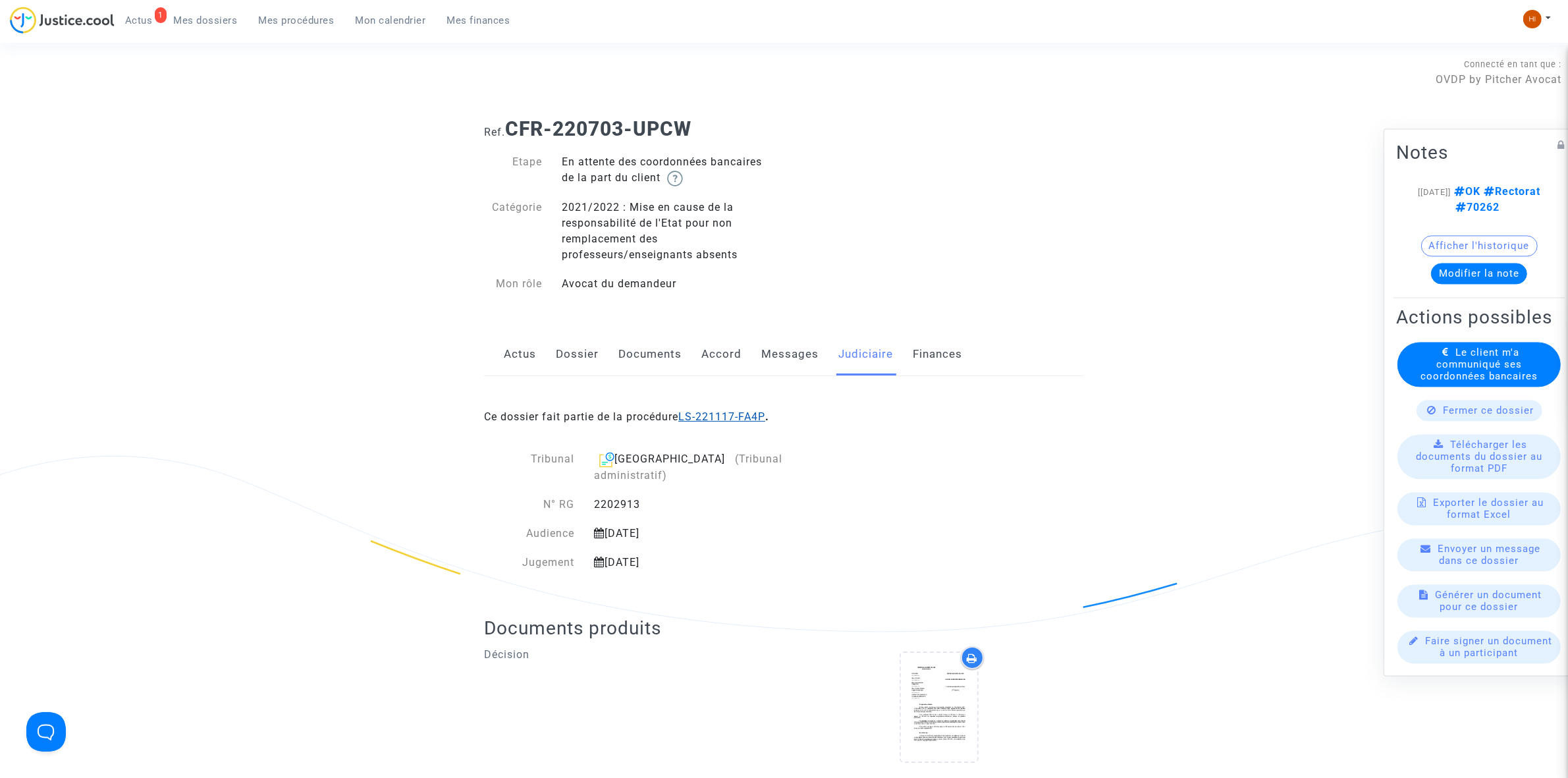
click at [749, 410] on link "LS-221117-FA4P" at bounding box center [722, 416] width 87 height 13
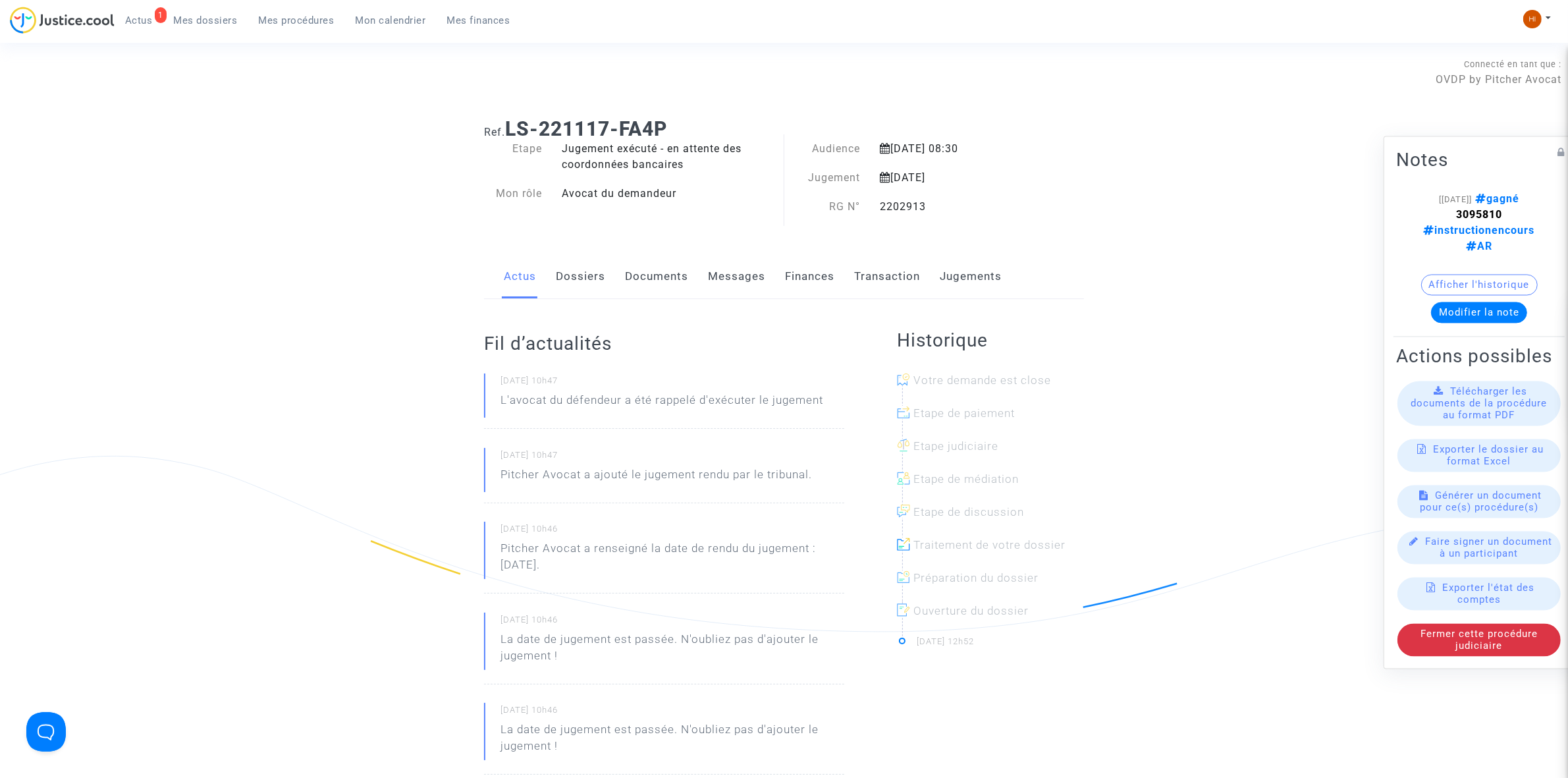
click at [965, 289] on link "Jugements" at bounding box center [971, 277] width 62 height 43
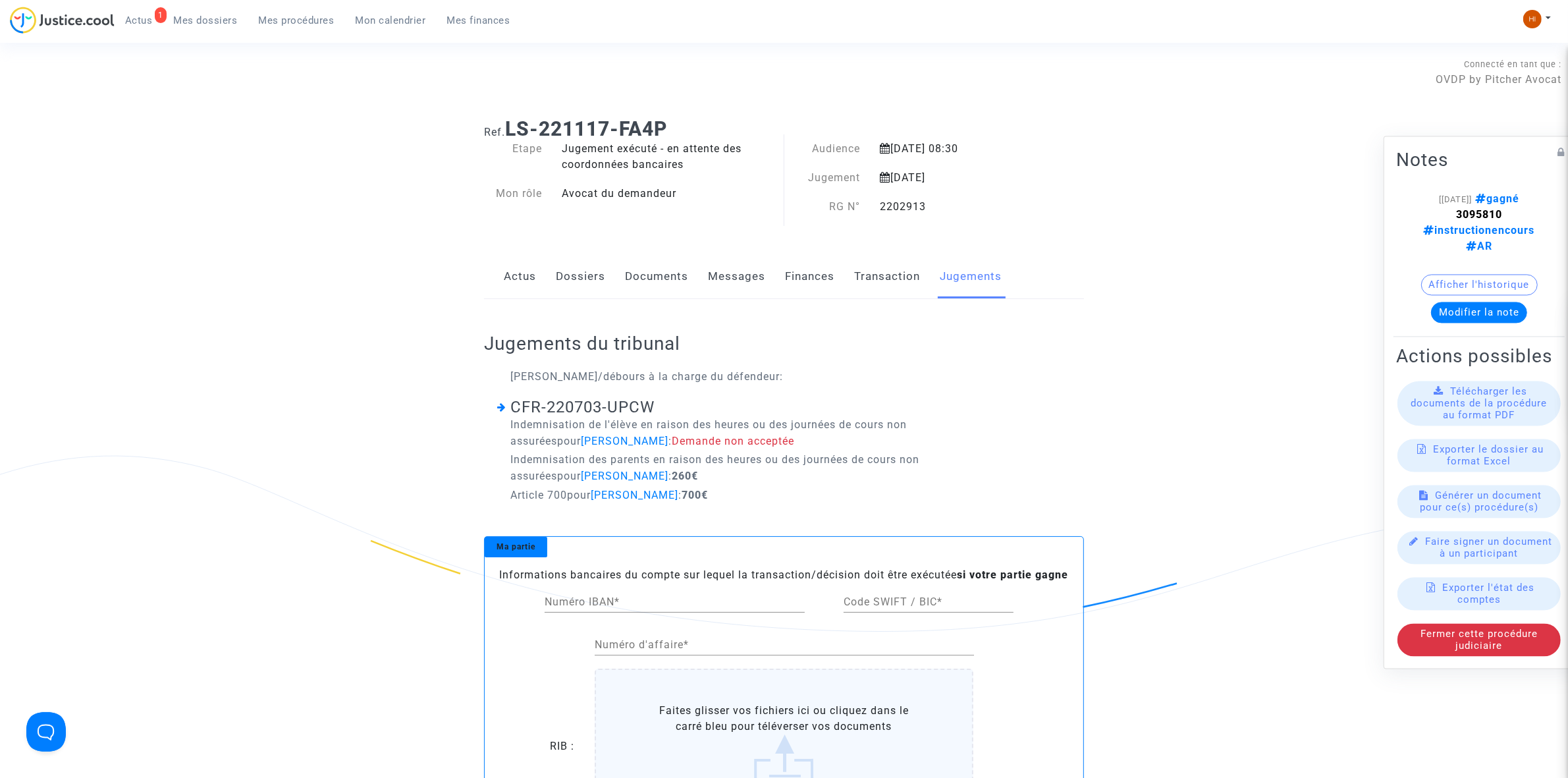
click at [587, 270] on link "Dossiers" at bounding box center [581, 277] width 49 height 43
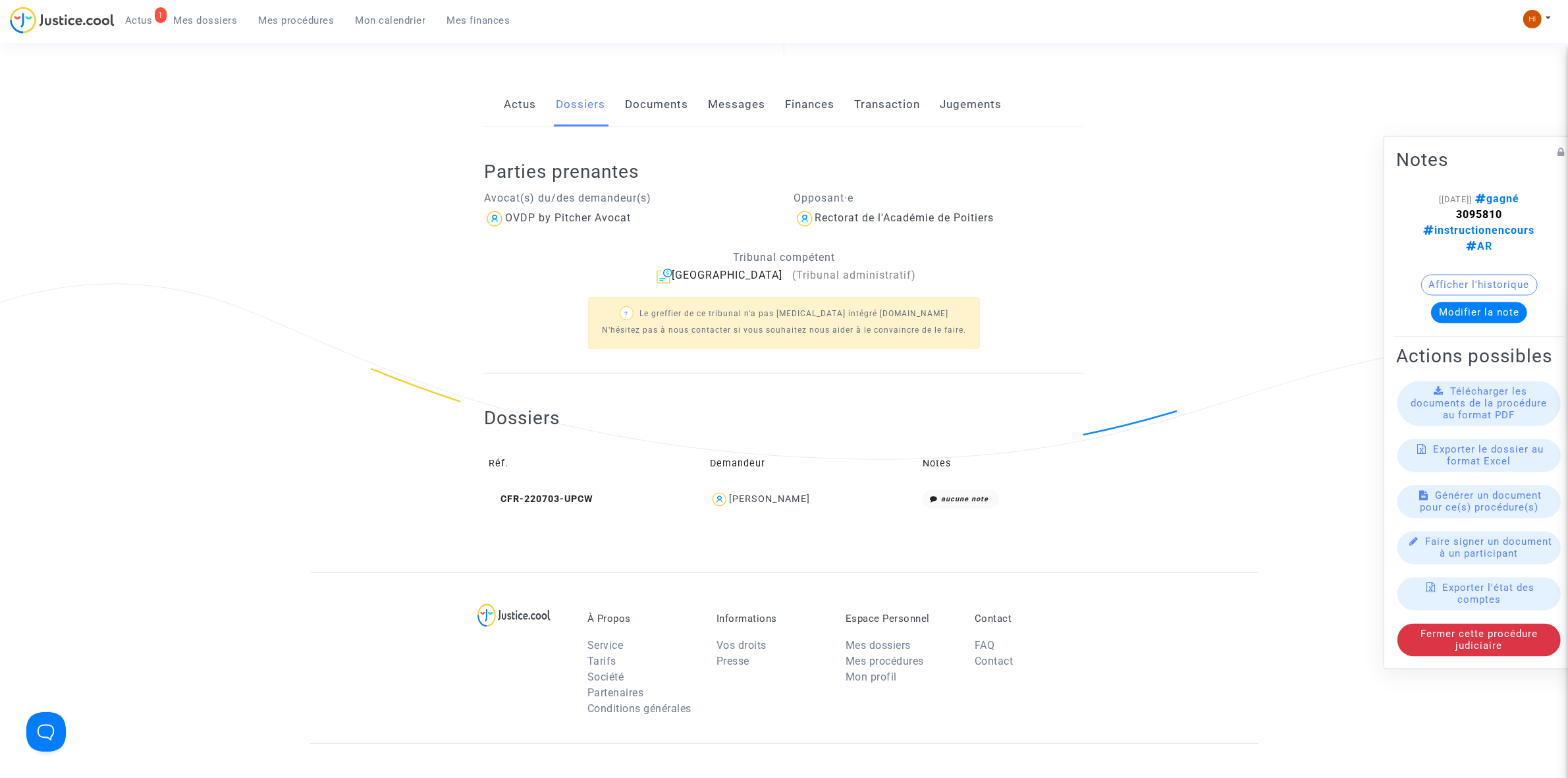
scroll to position [127, 0]
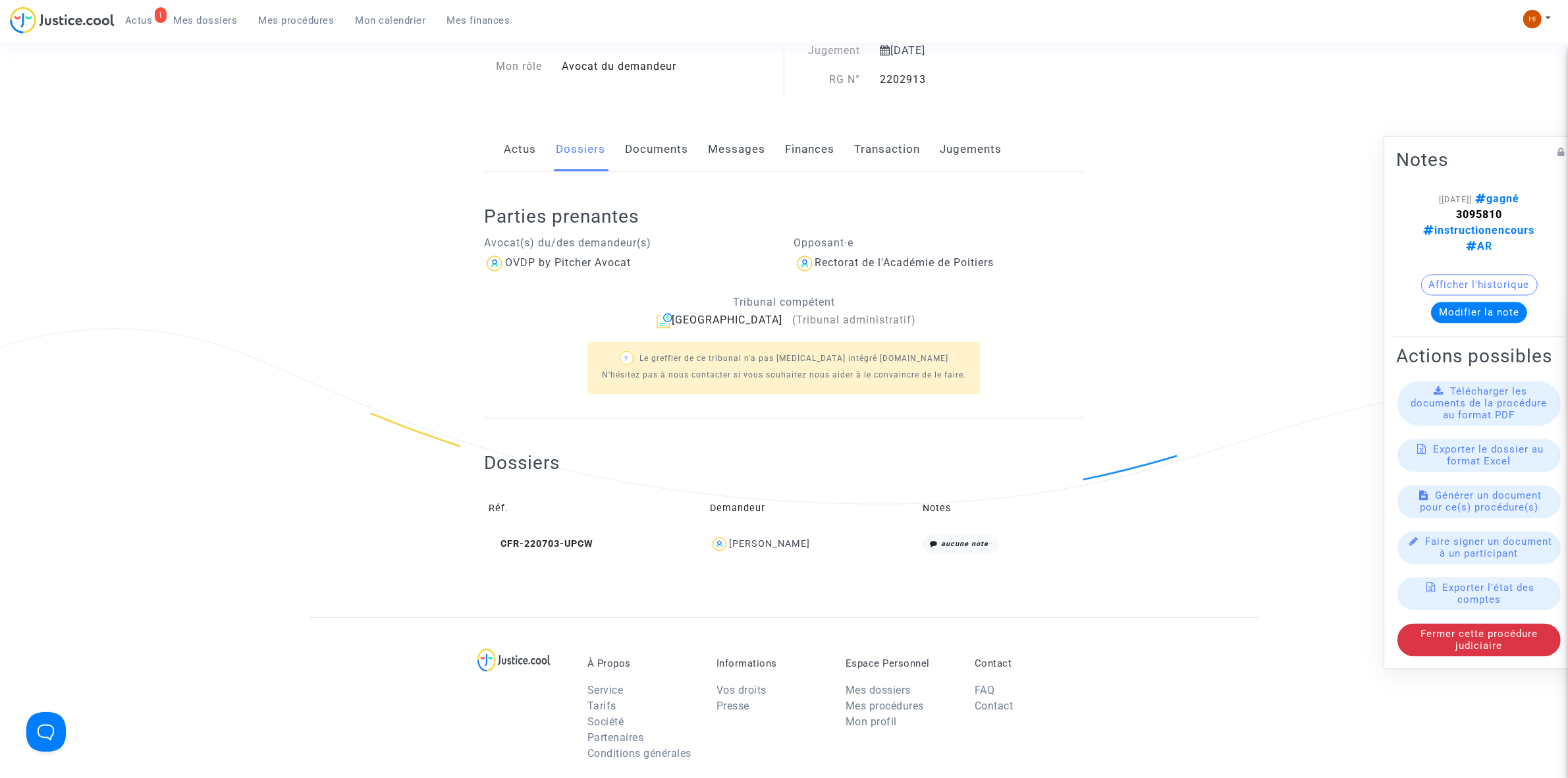
click at [740, 163] on link "Messages" at bounding box center [737, 149] width 57 height 43
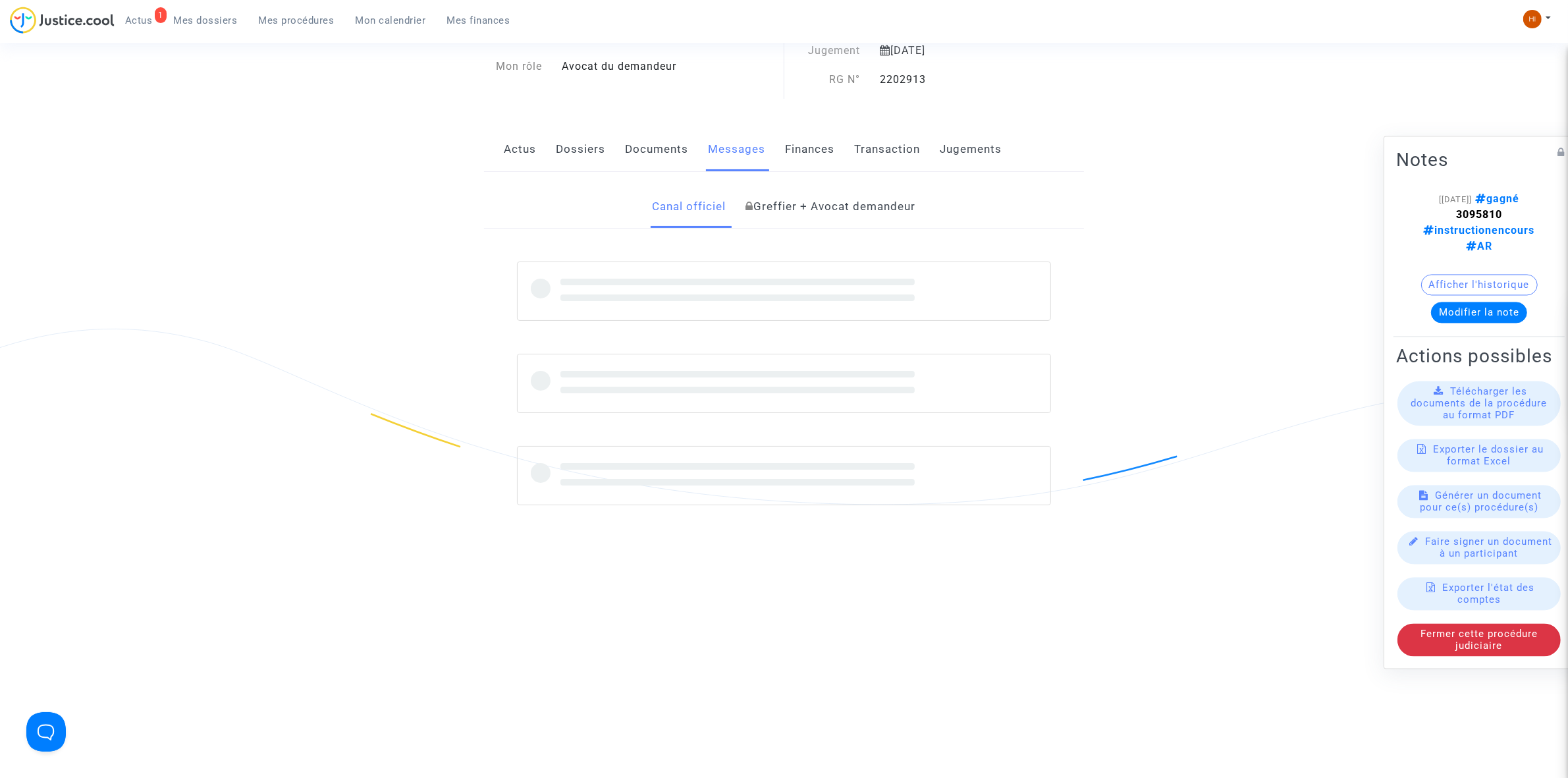
click at [780, 203] on link "Greffier + Avocat demandeur" at bounding box center [831, 207] width 170 height 43
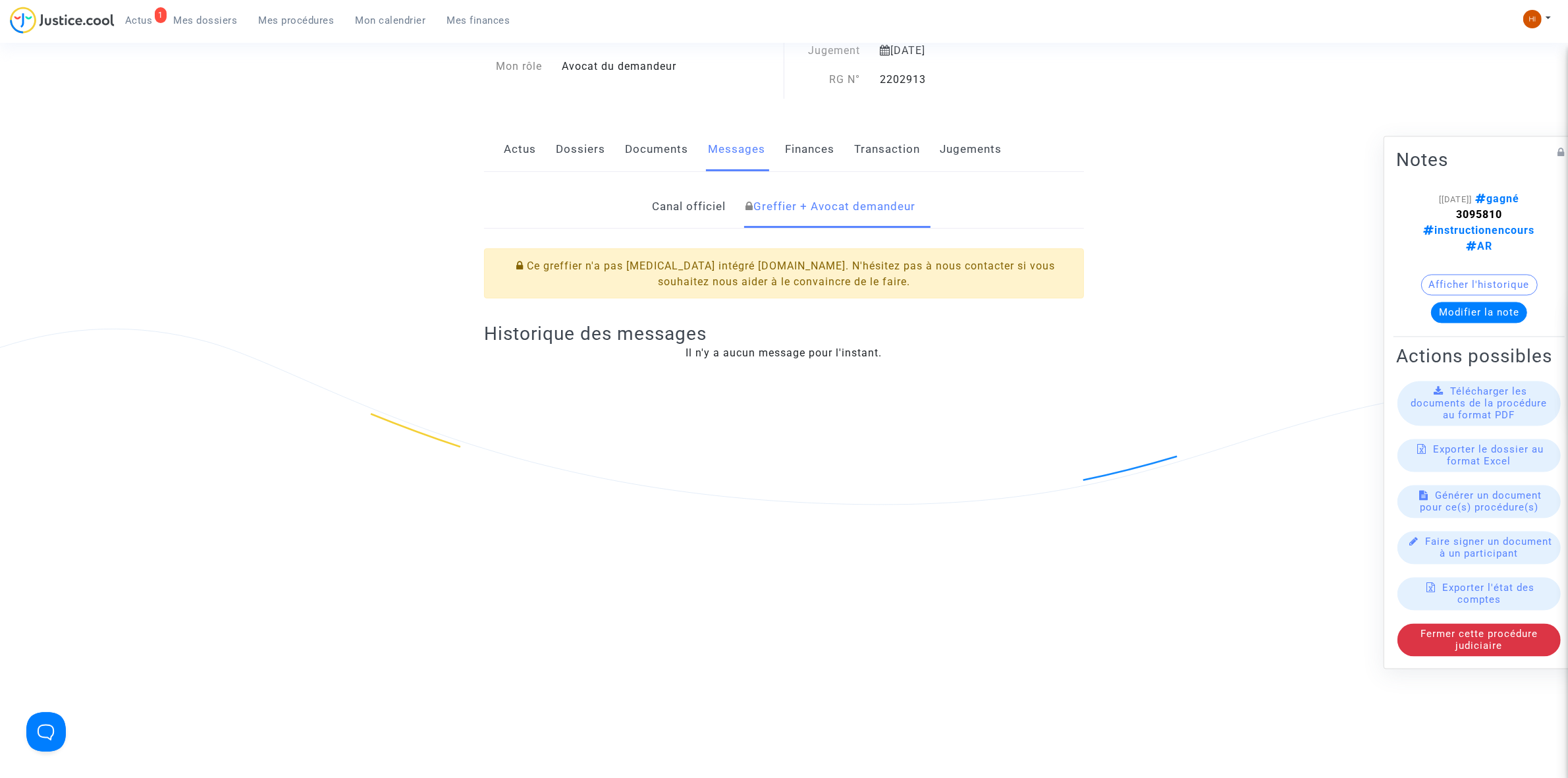
click at [656, 163] on link "Documents" at bounding box center [657, 149] width 63 height 43
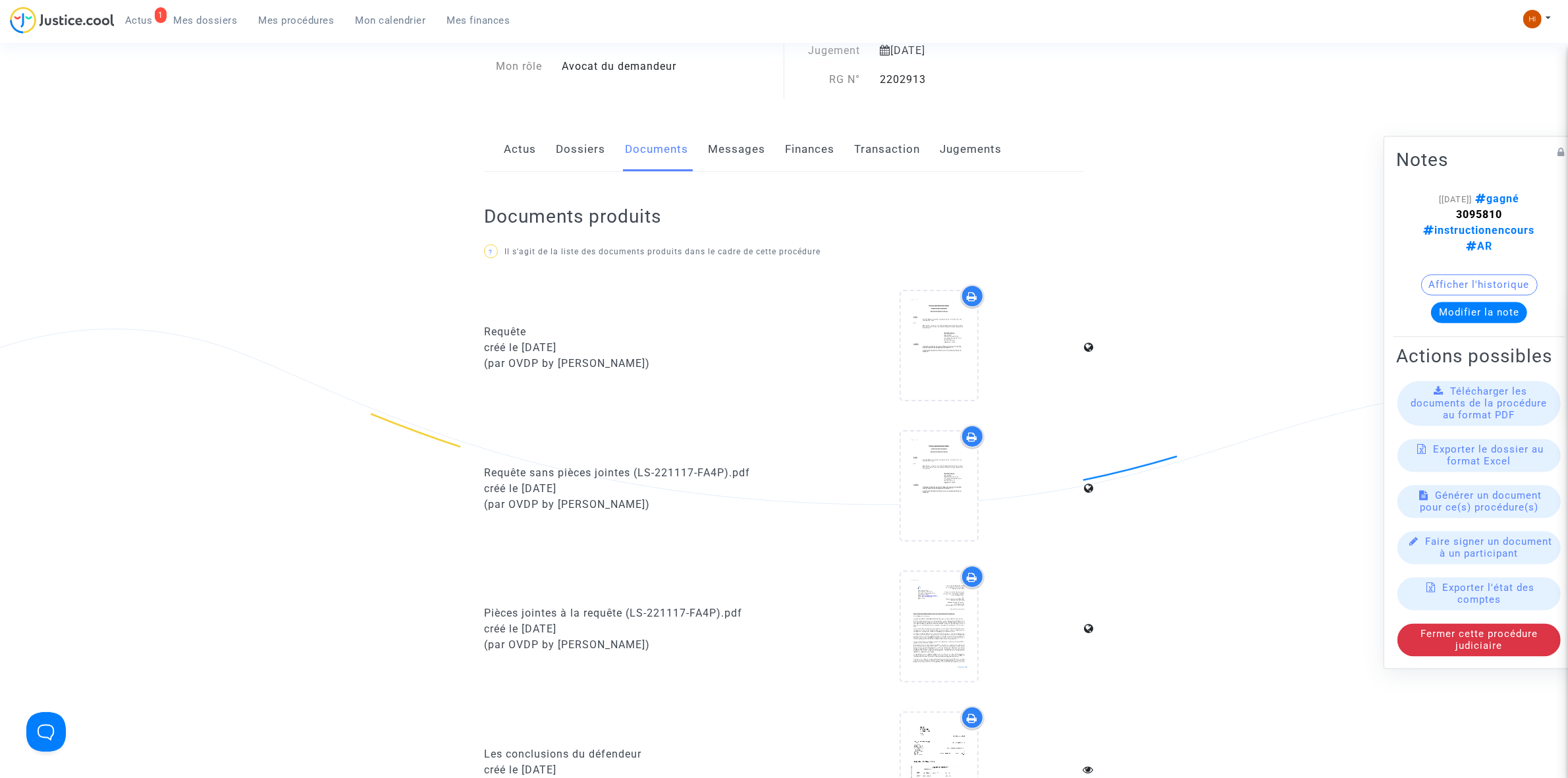
click at [577, 146] on link "Dossiers" at bounding box center [581, 149] width 49 height 43
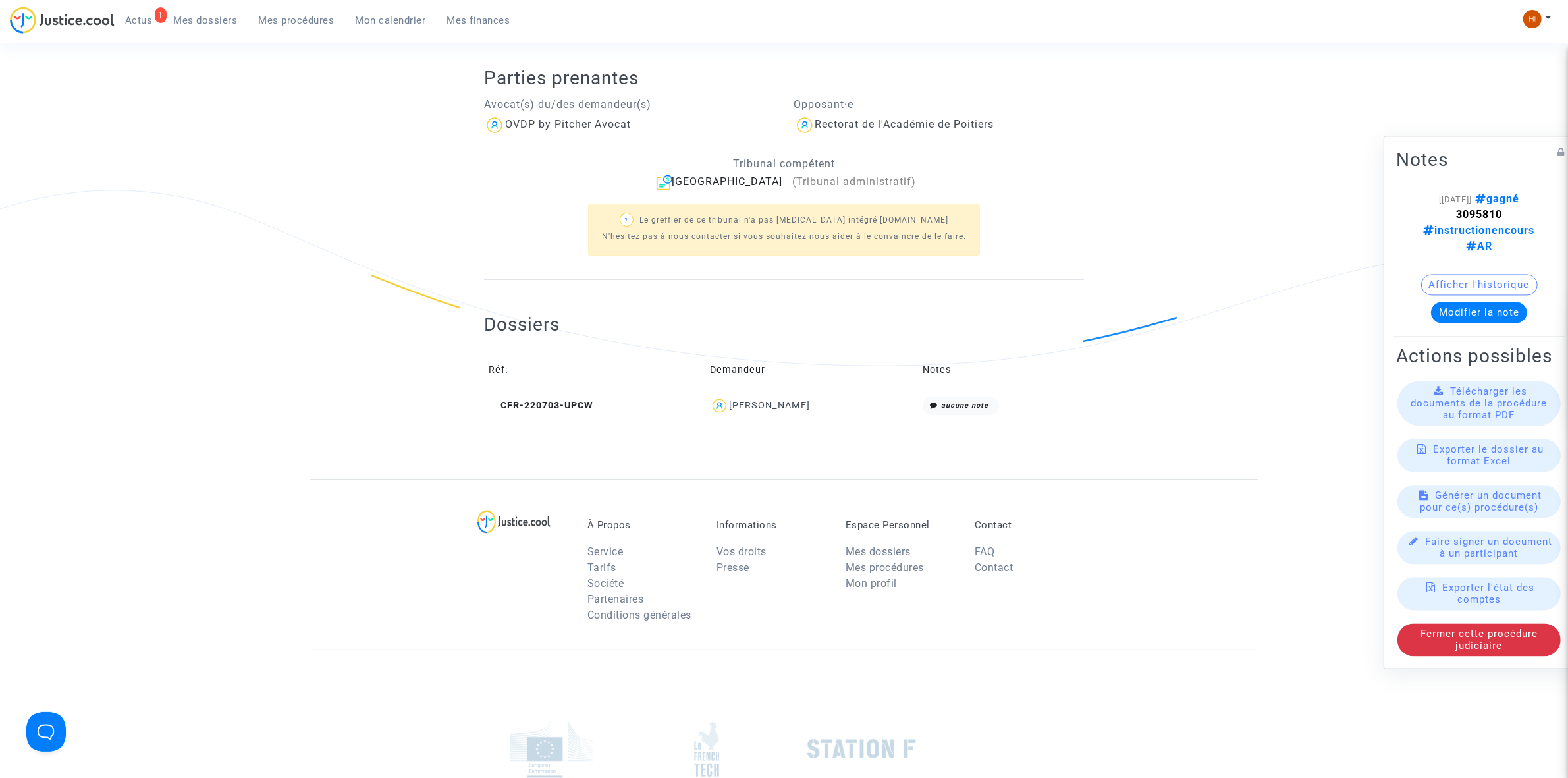
scroll to position [456, 0]
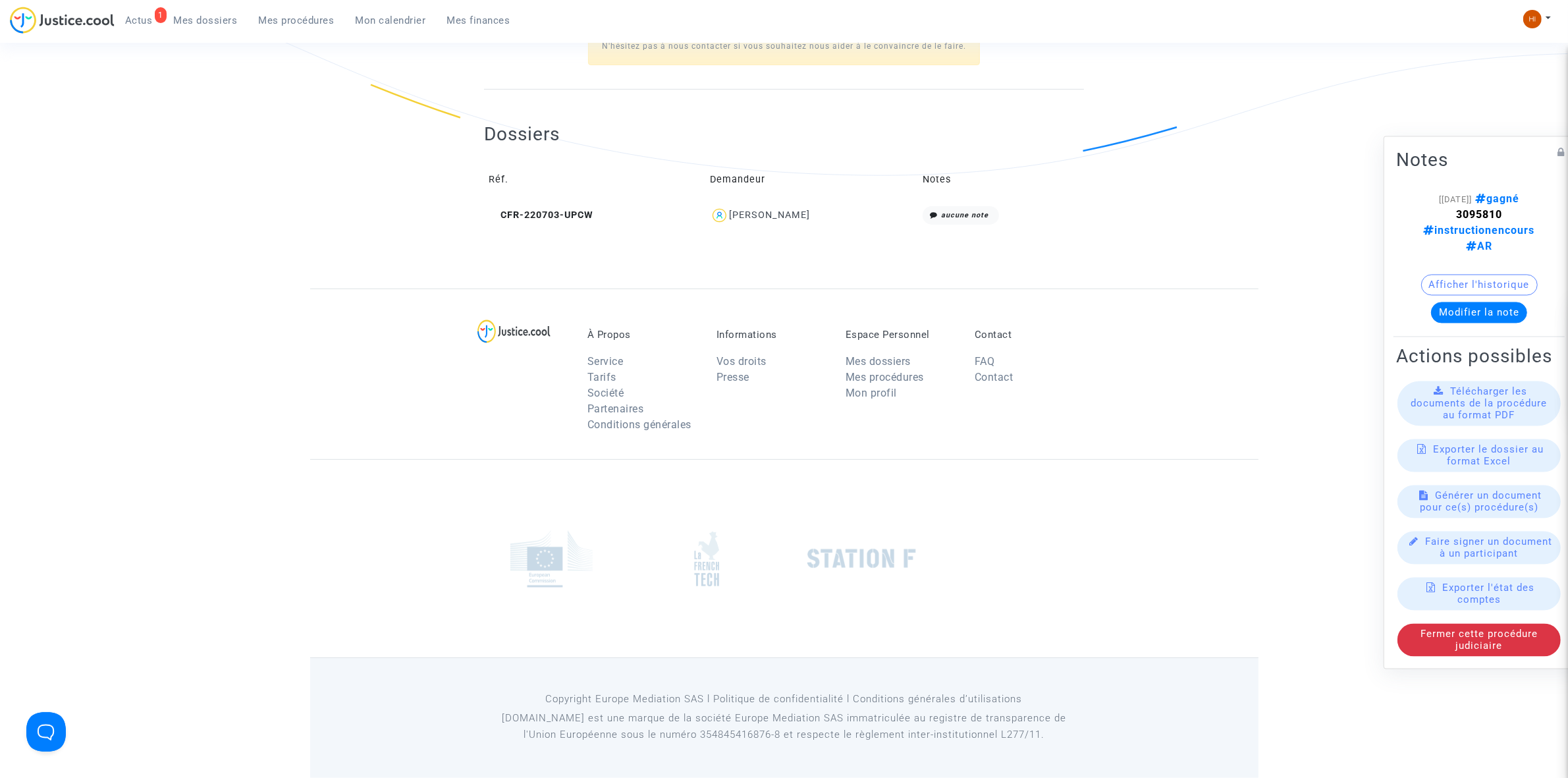
click at [570, 226] on td "CFR-220703-UPCW" at bounding box center [594, 216] width 221 height 28
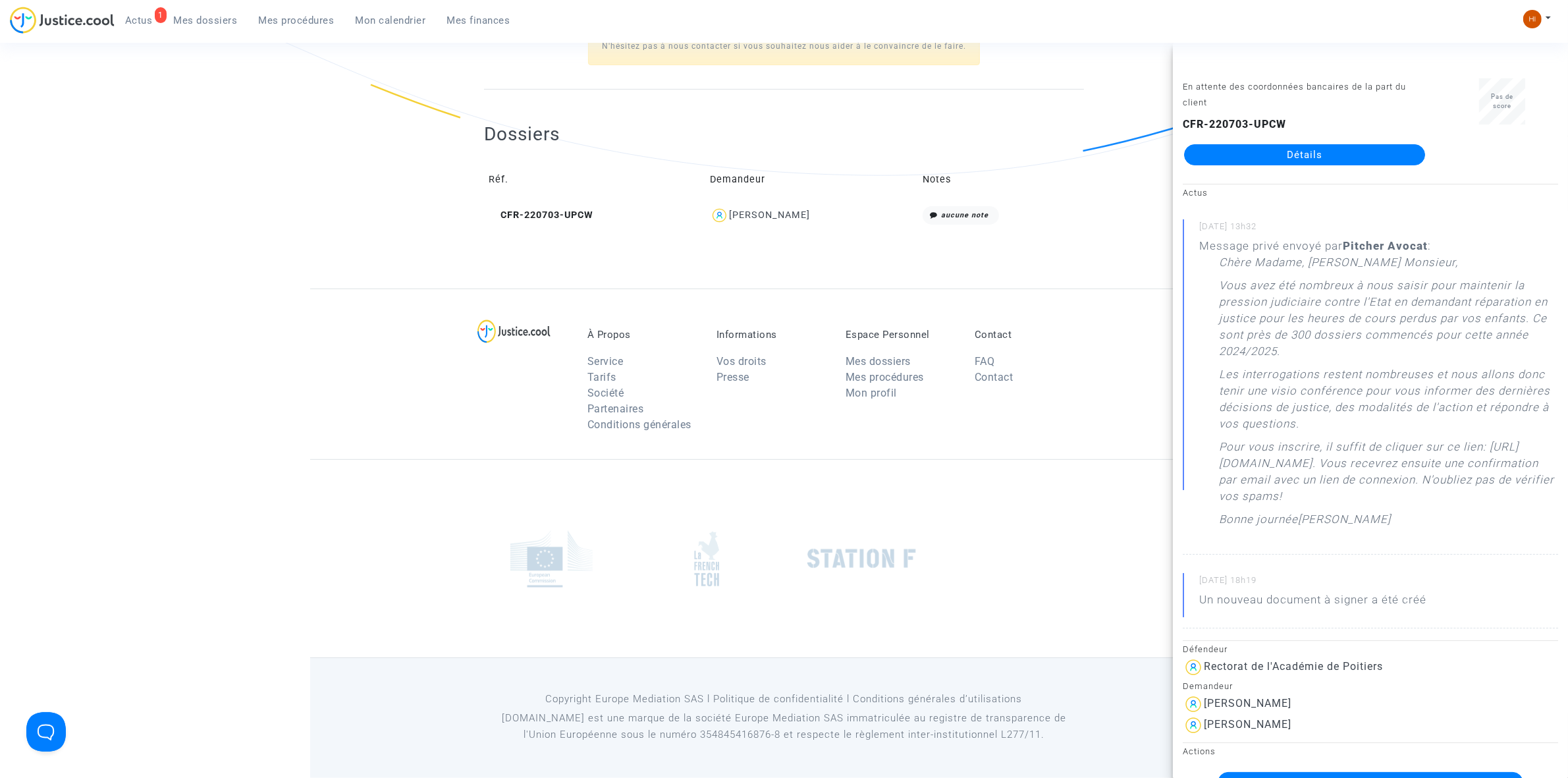
click at [1253, 149] on link "Détails" at bounding box center [1305, 154] width 241 height 21
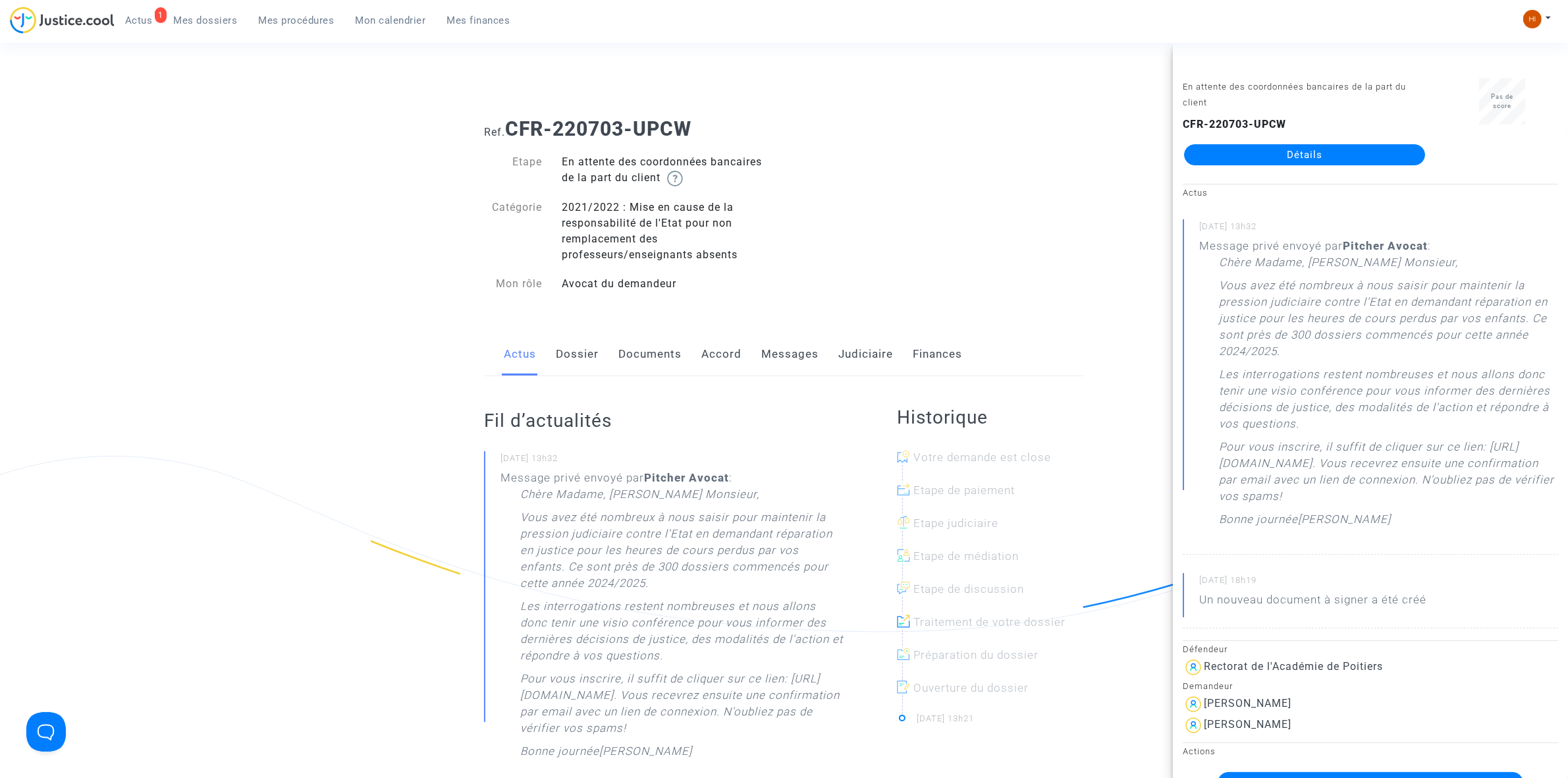
click at [774, 348] on link "Messages" at bounding box center [790, 355] width 57 height 43
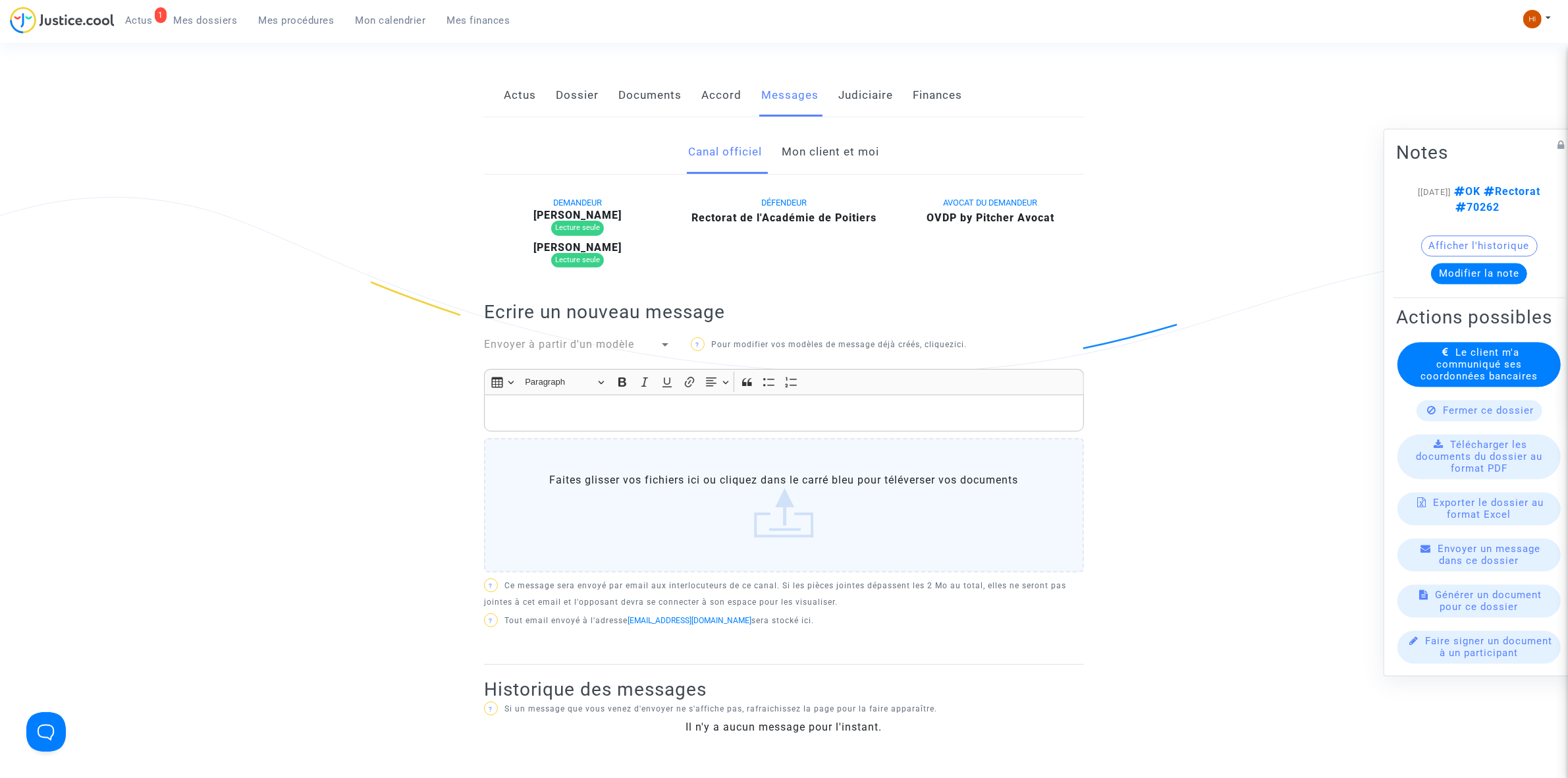
scroll to position [247, 0]
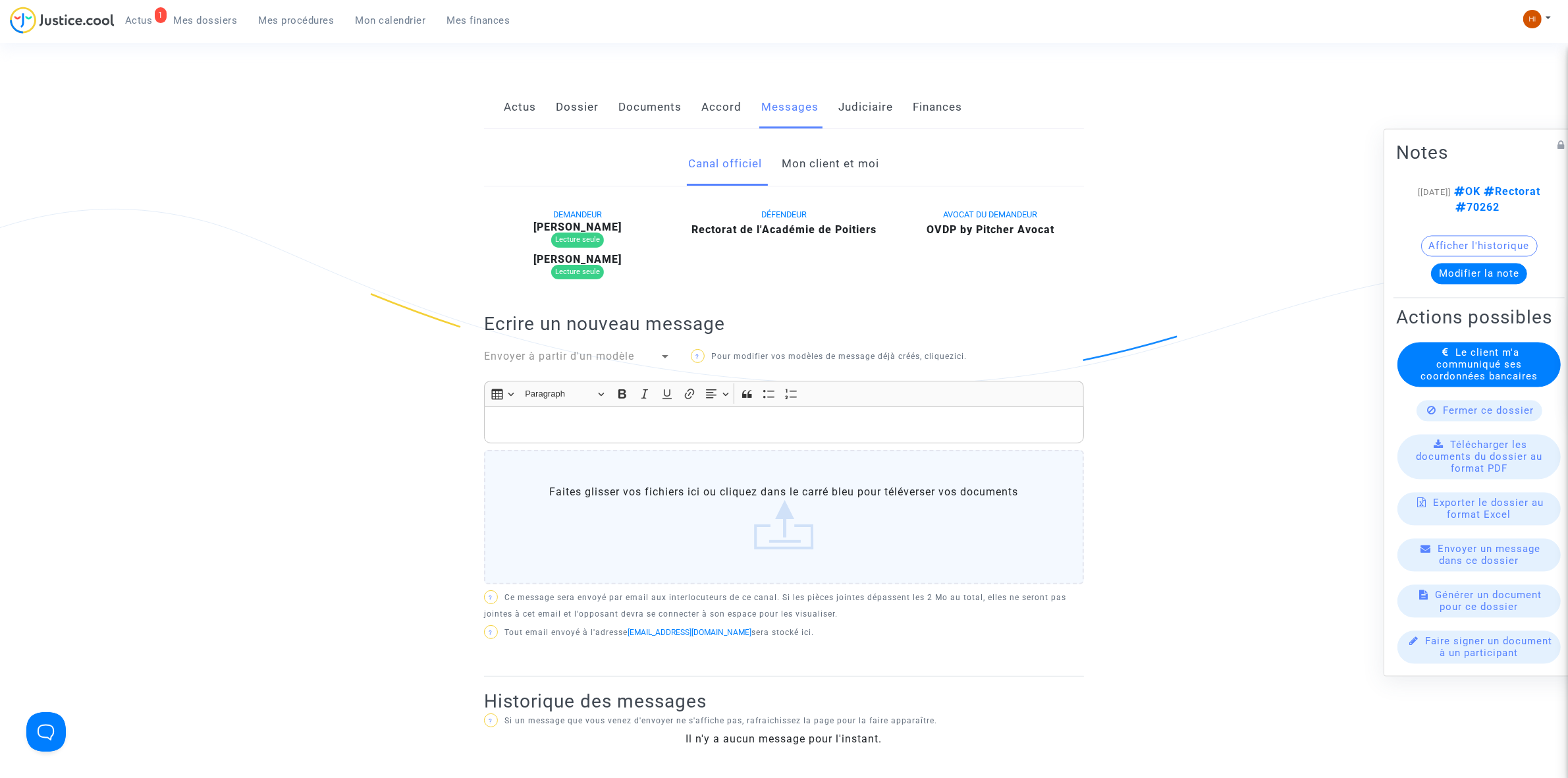
click at [842, 163] on link "Mon client et moi" at bounding box center [831, 164] width 97 height 43
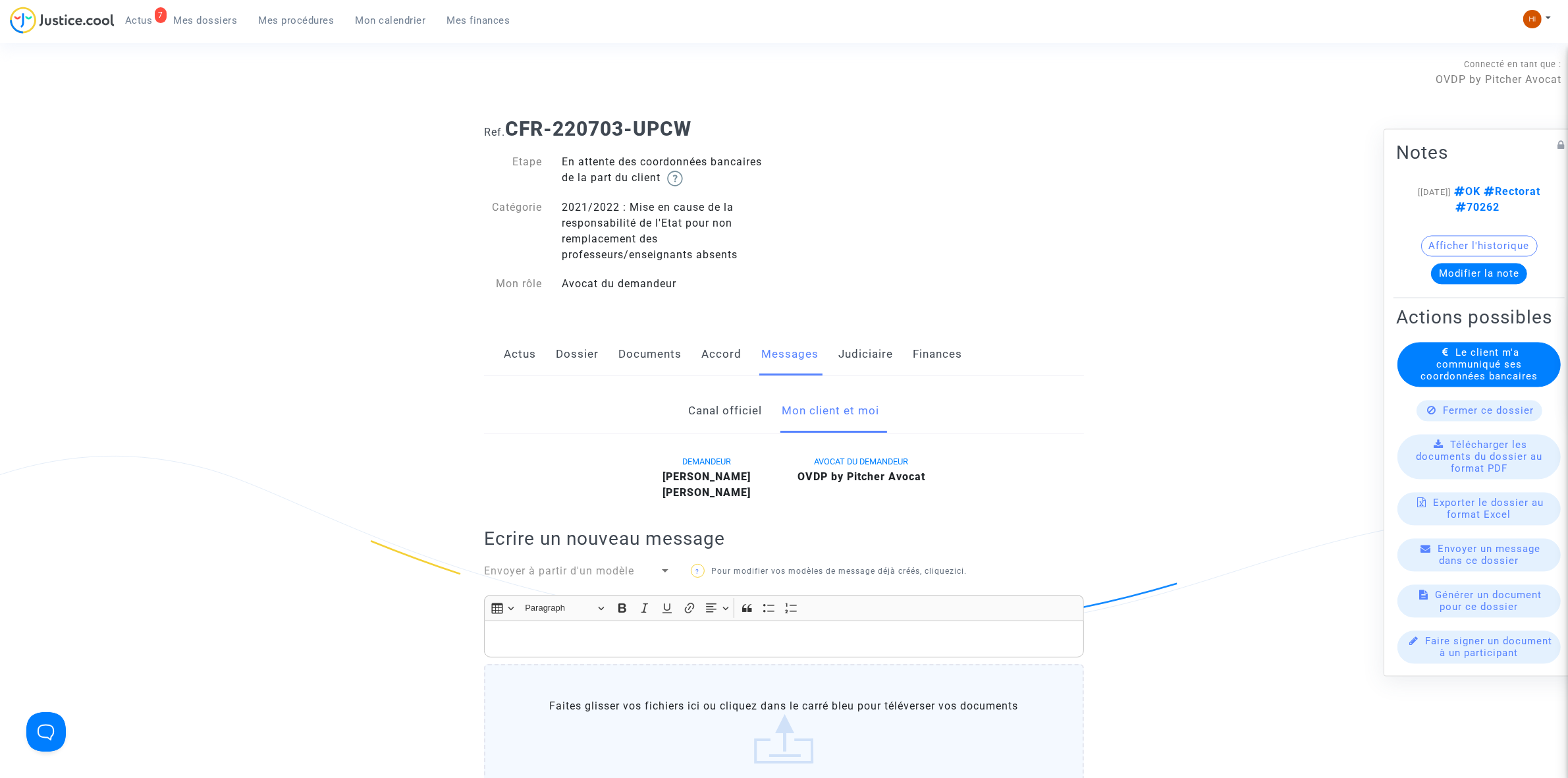
click at [300, 28] on link "Mes procédures" at bounding box center [296, 20] width 97 height 19
